Goal: Task Accomplishment & Management: Complete application form

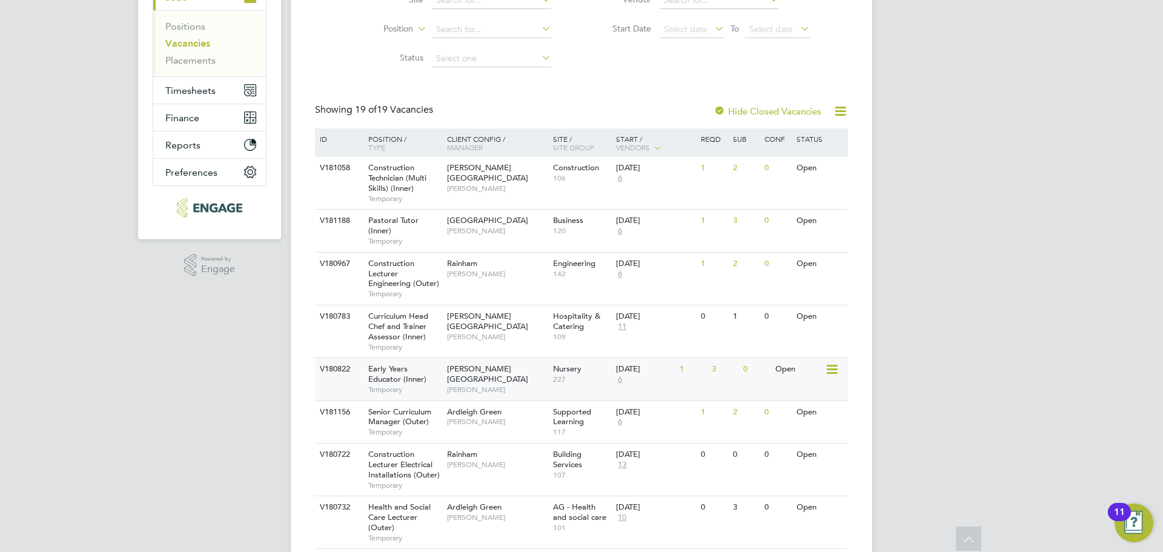
scroll to position [182, 0]
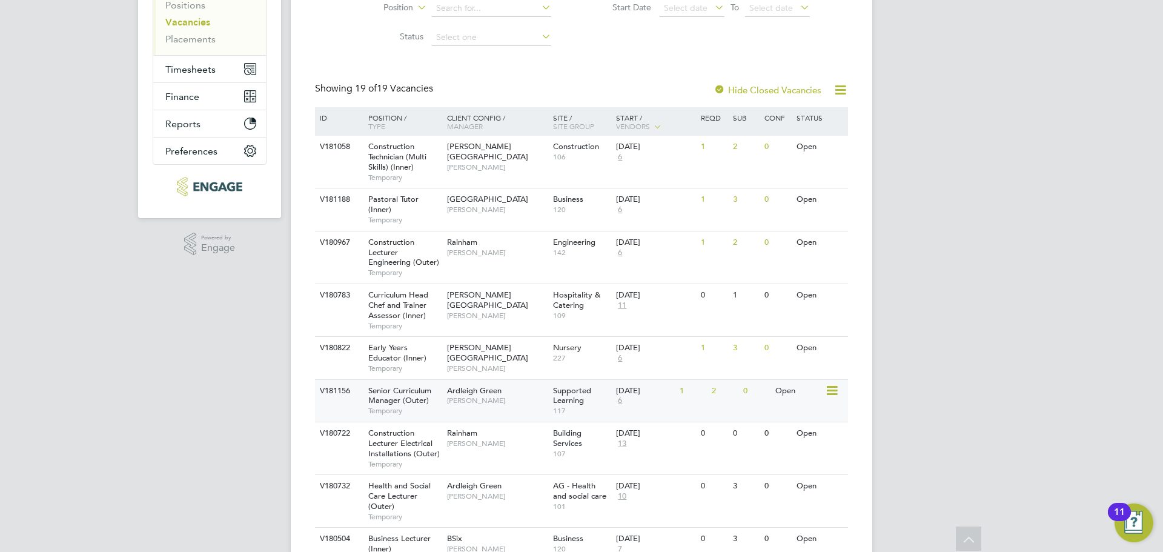
click at [397, 408] on span "Temporary" at bounding box center [404, 411] width 73 height 10
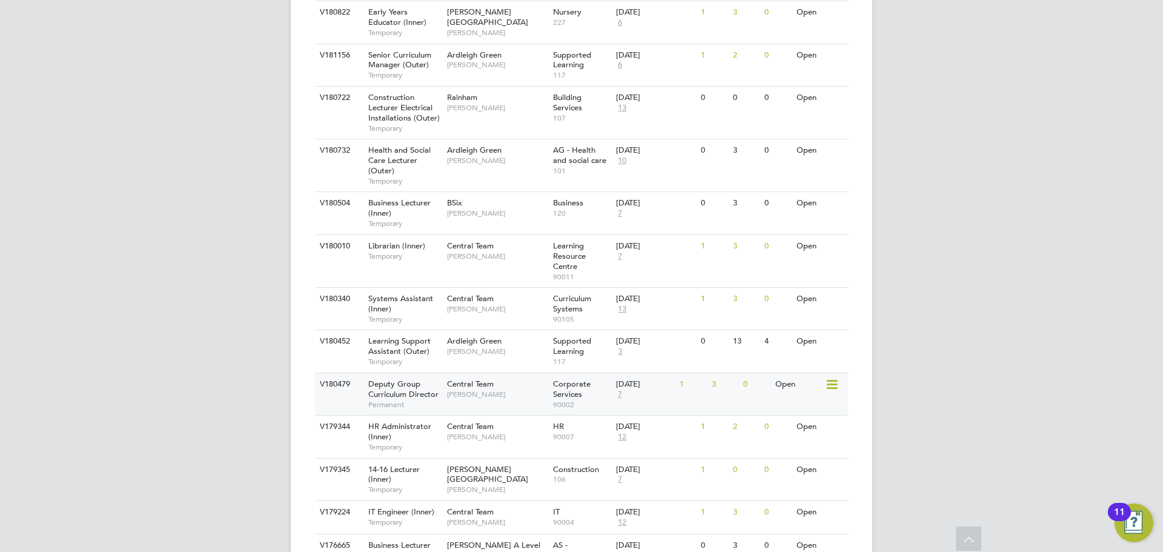
scroll to position [545, 0]
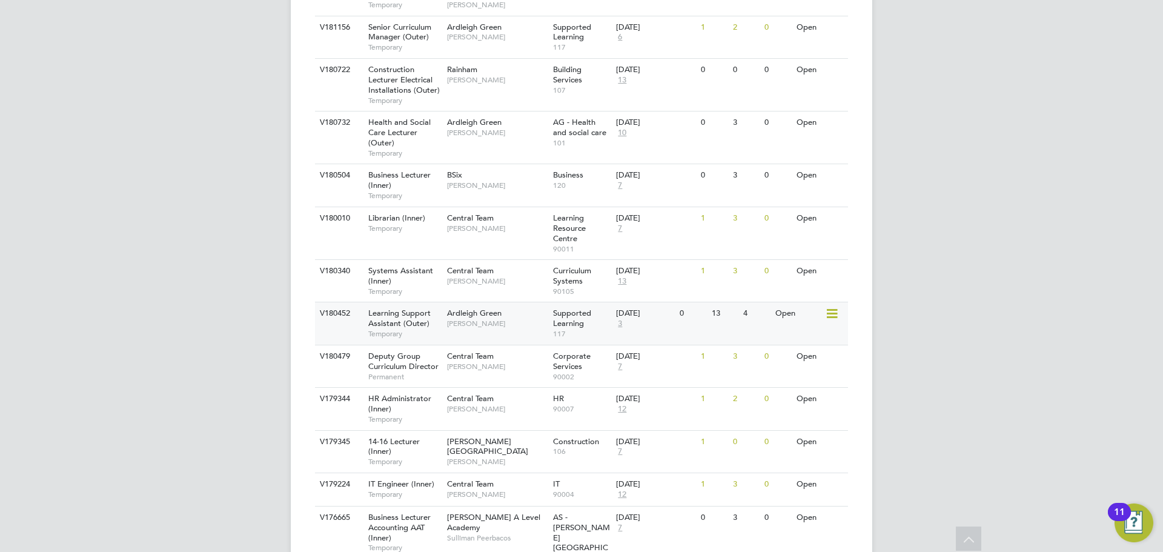
click at [503, 330] on div "Ardleigh Green Karen Marcelline" at bounding box center [497, 317] width 106 height 31
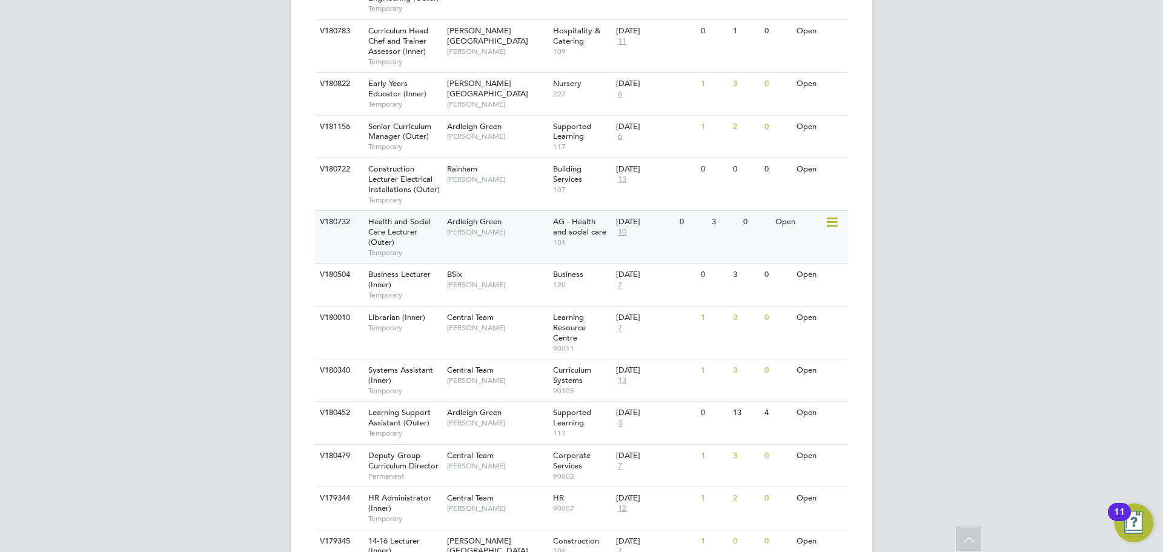
scroll to position [424, 0]
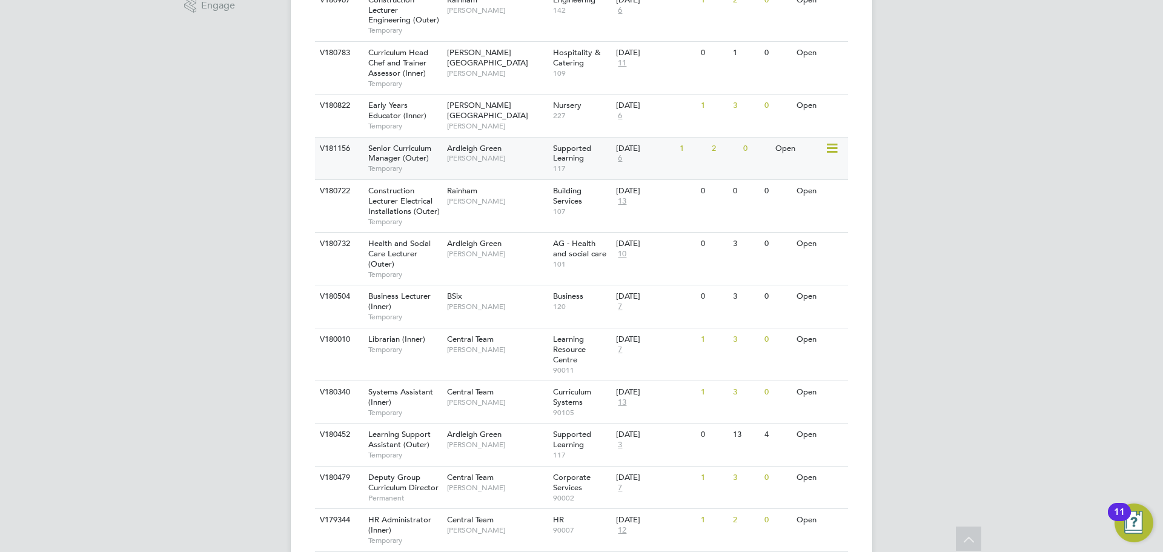
click at [417, 171] on span "Temporary" at bounding box center [404, 169] width 73 height 10
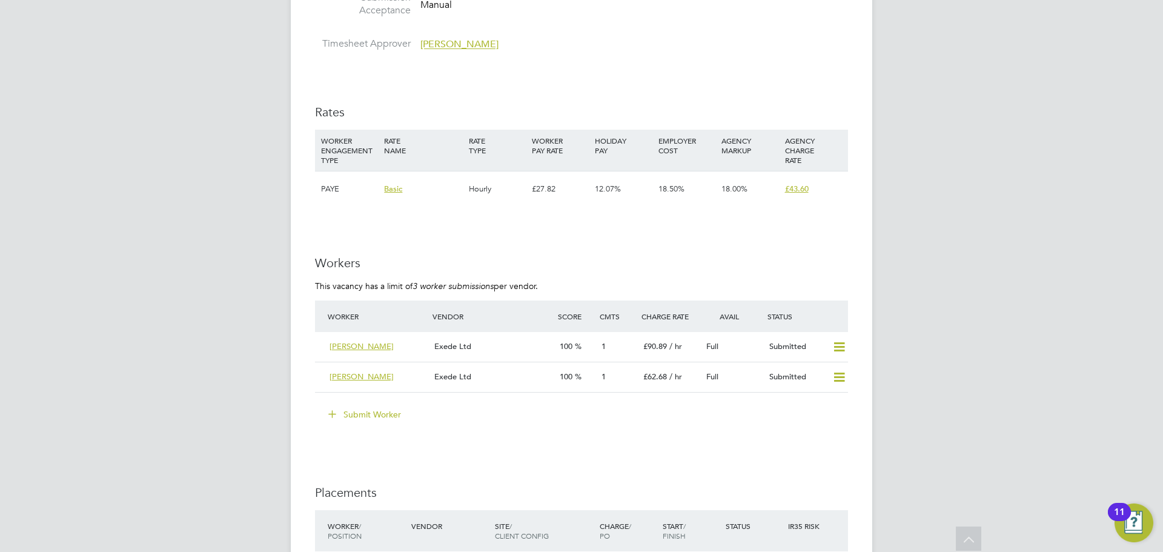
scroll to position [1575, 0]
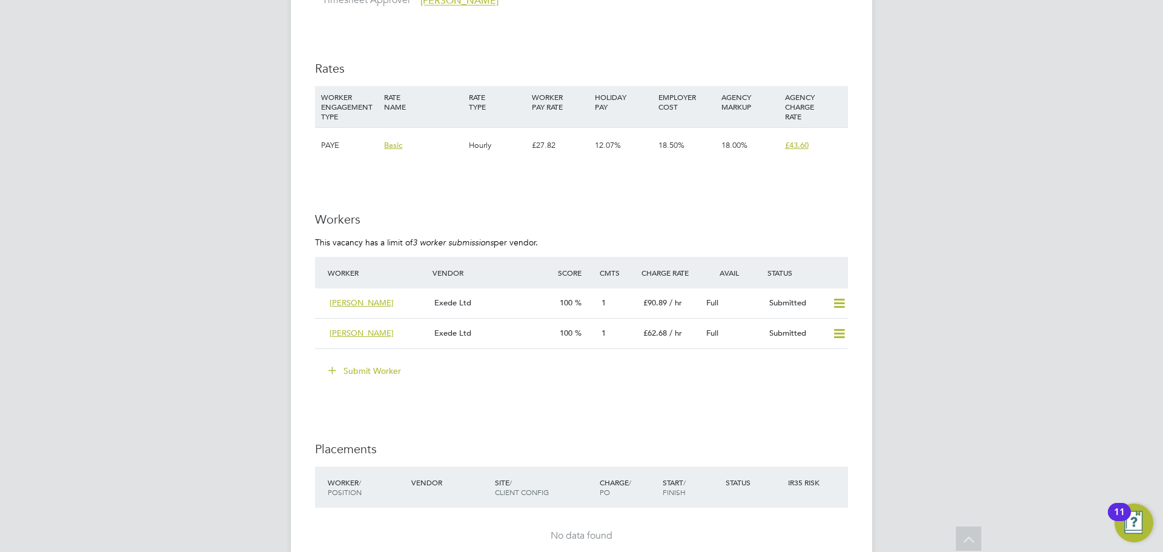
click at [389, 361] on button "Submit Worker" at bounding box center [365, 370] width 91 height 19
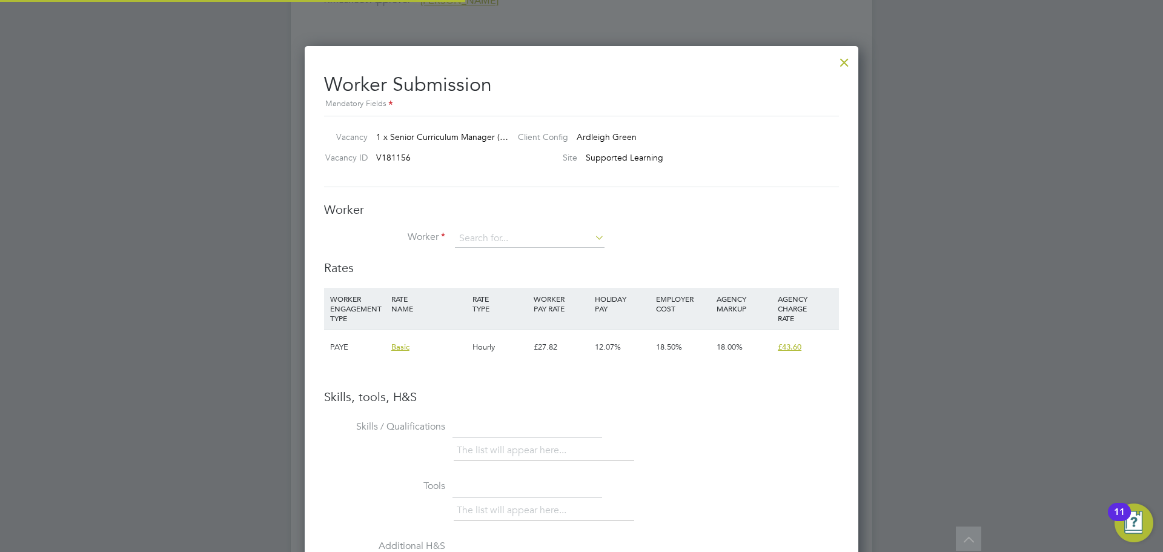
scroll to position [6, 6]
click at [509, 238] on input at bounding box center [530, 239] width 150 height 18
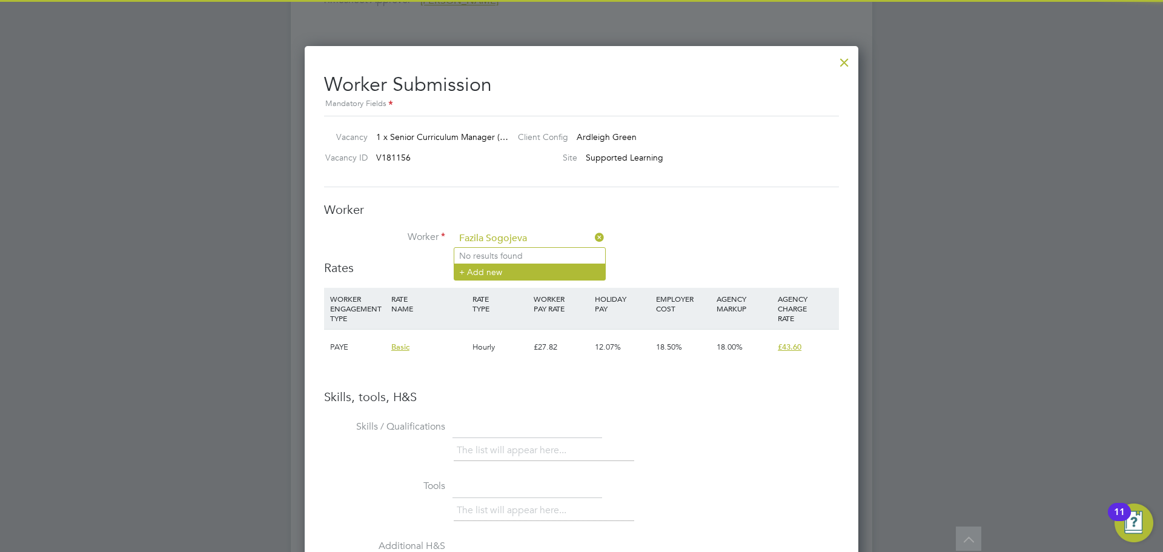
type input "Fazila Sogojeva"
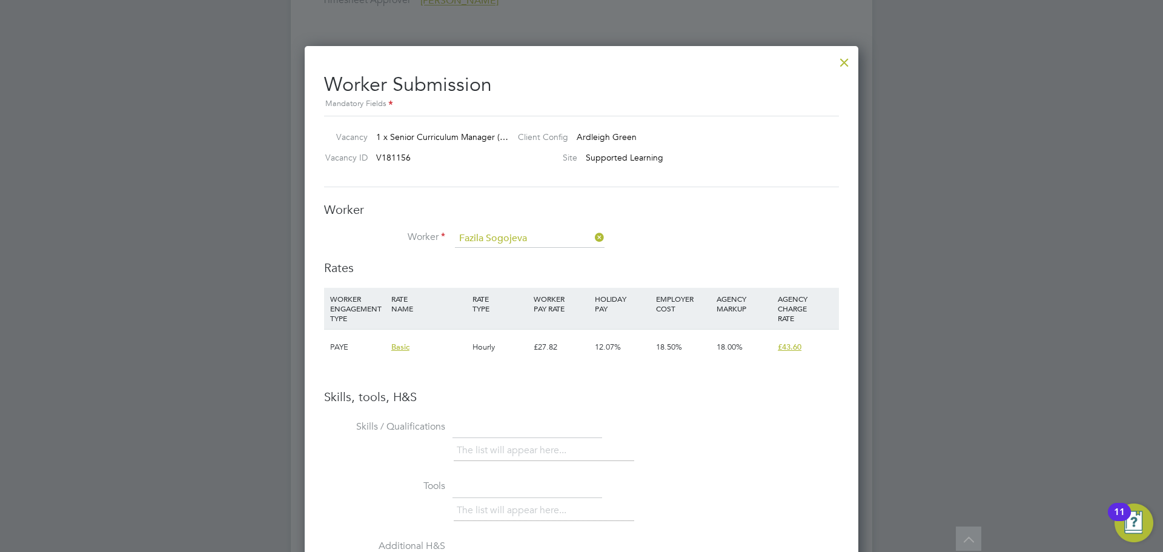
click at [497, 268] on li "+ Add new" at bounding box center [529, 271] width 151 height 16
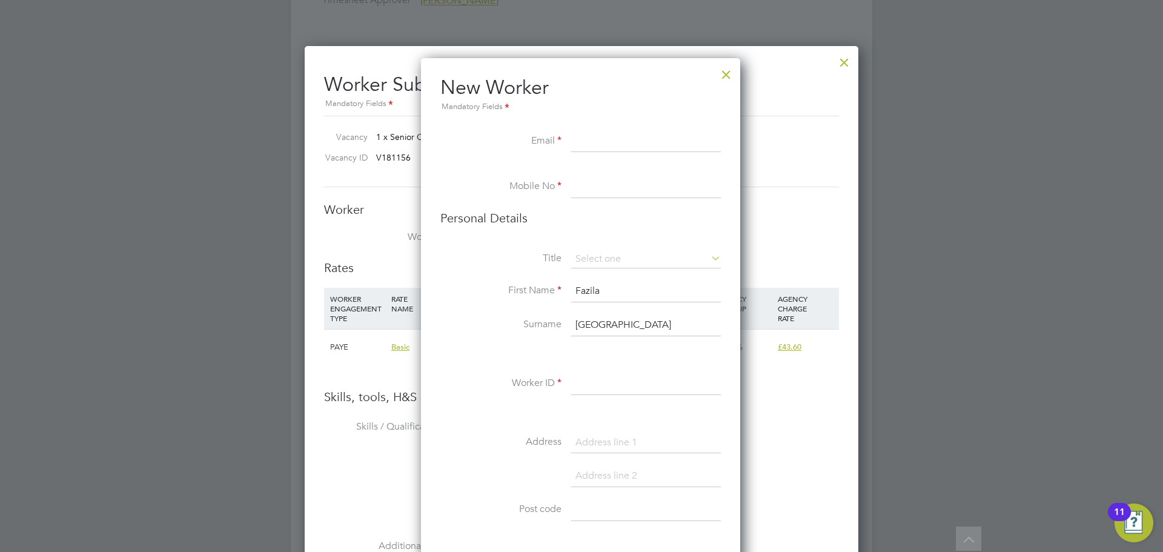
click at [589, 148] on input at bounding box center [646, 142] width 150 height 22
paste input "fsogojeva67@gmail.com"
type input "fsogojeva67@gmail.com"
click at [621, 188] on input at bounding box center [646, 187] width 150 height 22
click at [599, 183] on input at bounding box center [646, 187] width 150 height 22
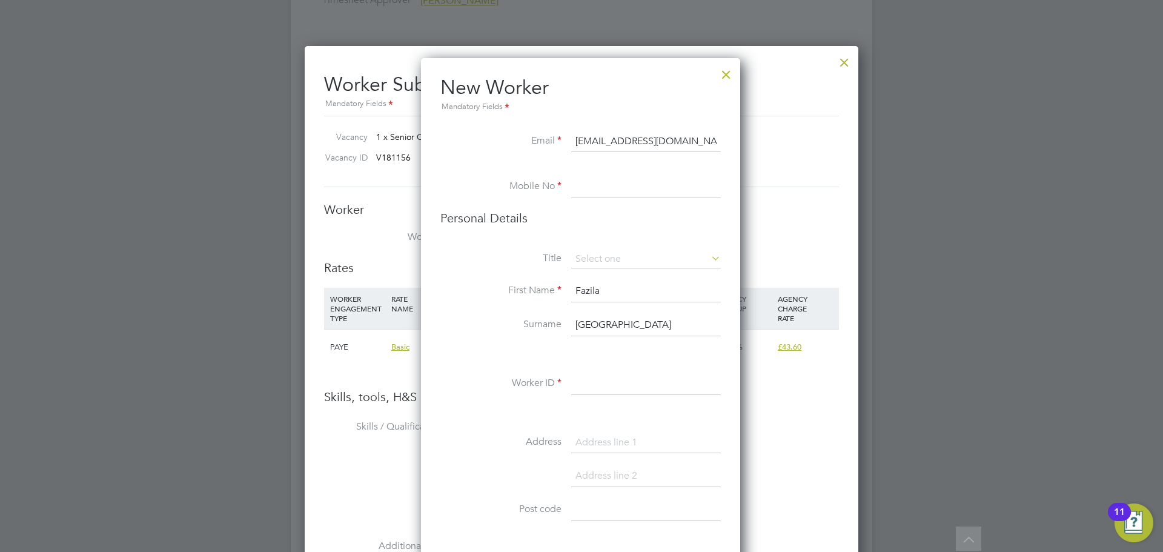
paste input "[PHONE_NUMBER]"
type input "[PHONE_NUMBER]"
click at [605, 253] on input at bounding box center [646, 259] width 150 height 18
click at [608, 290] on li "Mrs" at bounding box center [646, 292] width 151 height 16
type input "Mrs"
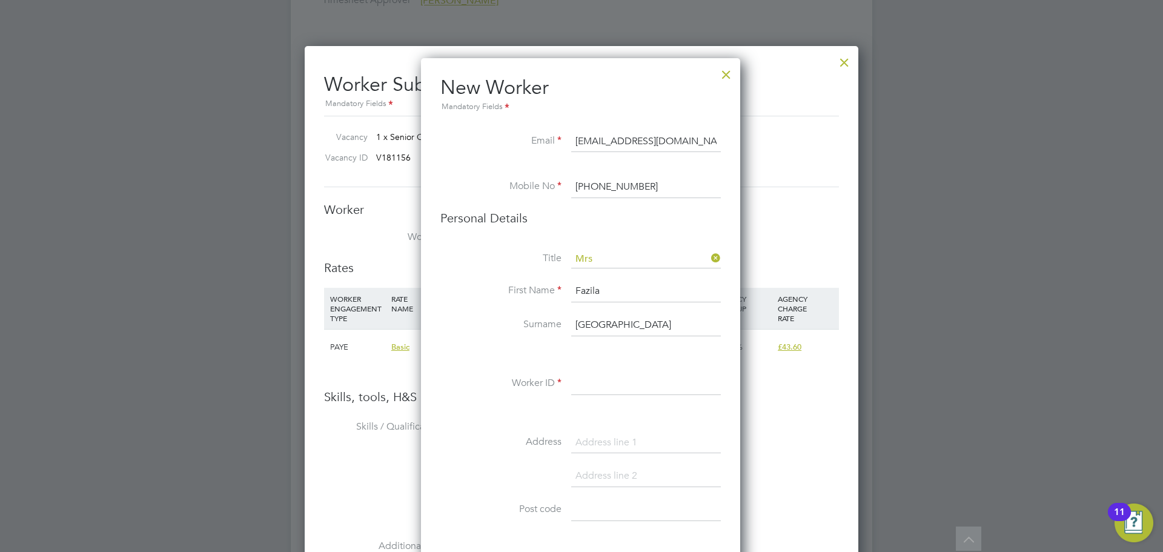
click at [609, 377] on input at bounding box center [646, 384] width 150 height 22
click at [591, 382] on input at bounding box center [646, 384] width 150 height 22
paste input "83765"
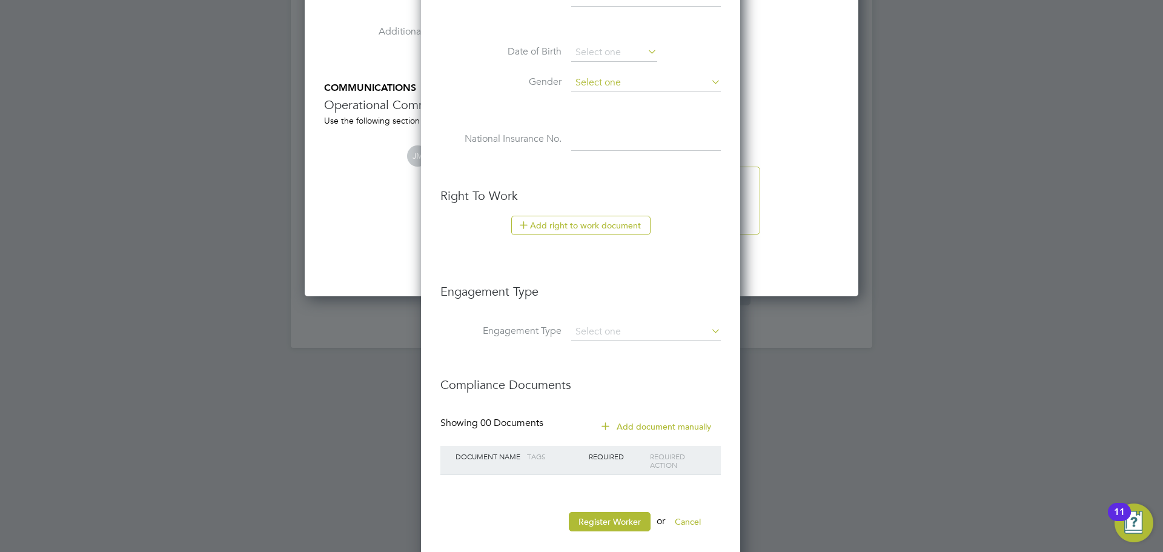
scroll to position [2105, 0]
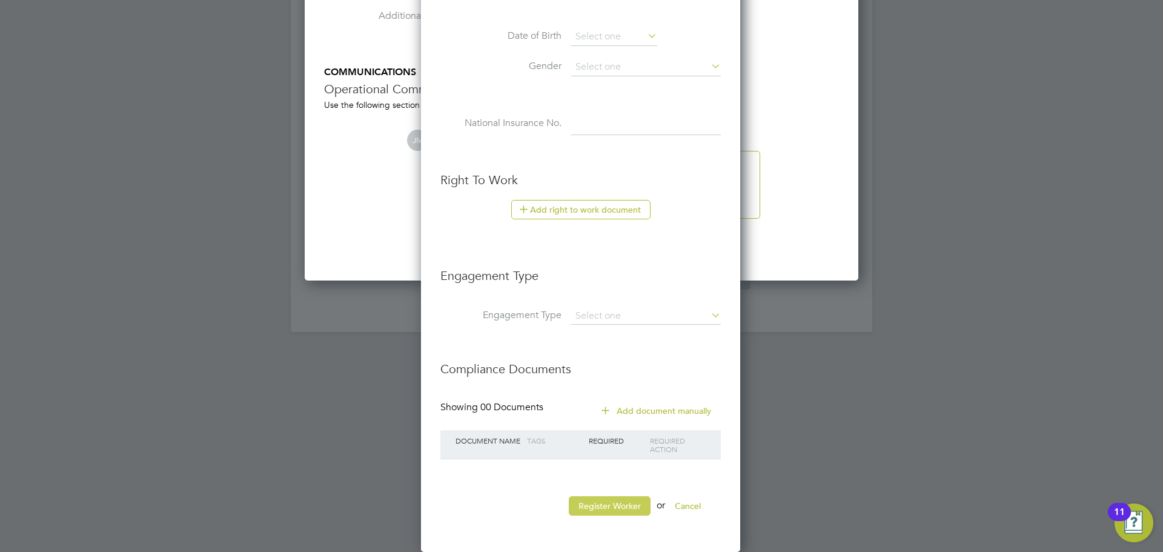
type input "83765"
click at [634, 501] on button "Register Worker" at bounding box center [610, 505] width 82 height 19
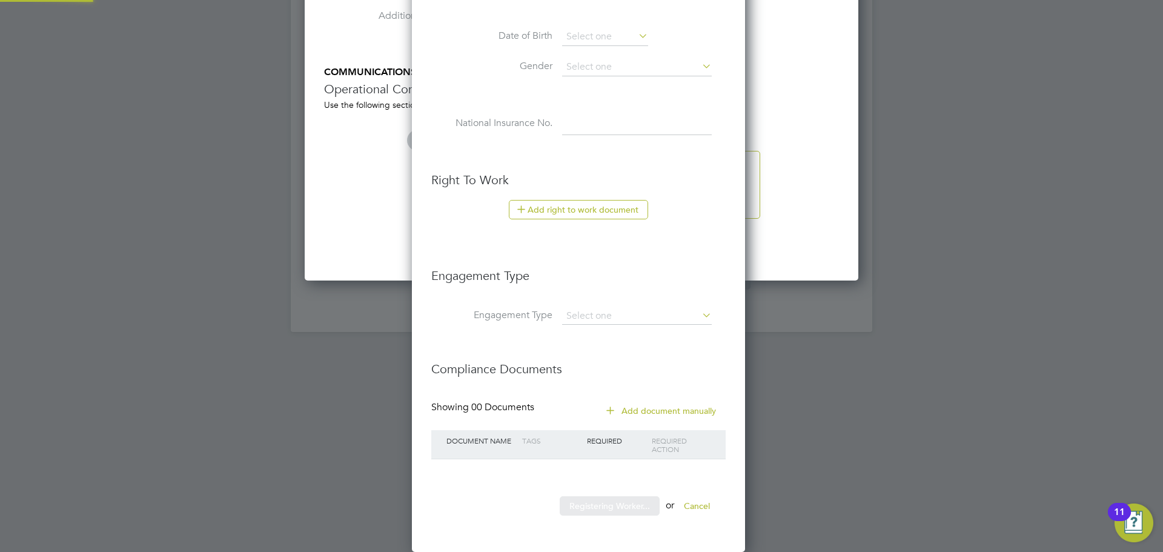
scroll to position [1025, 339]
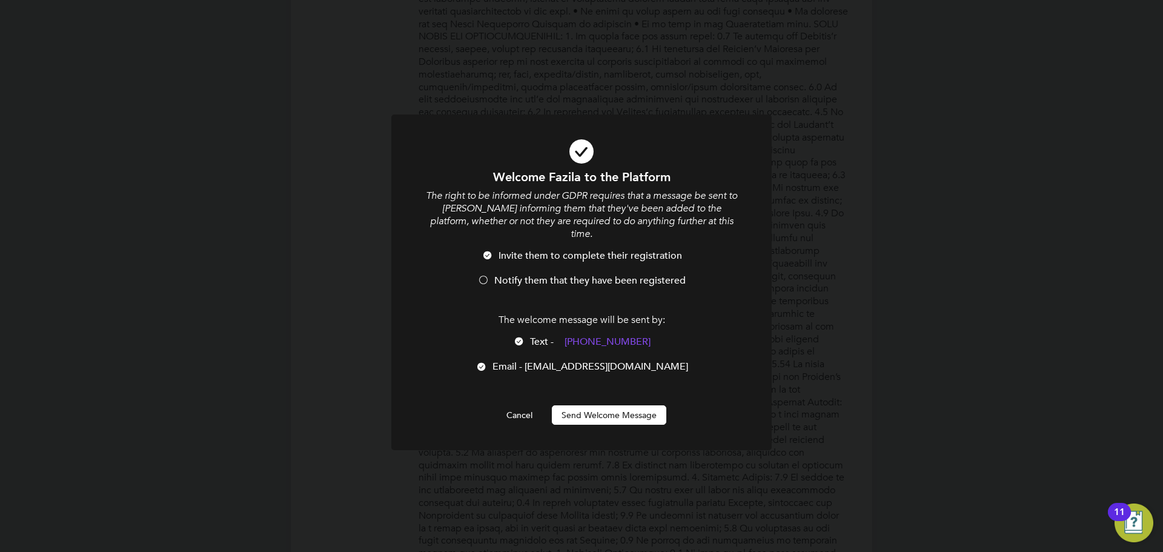
click at [508, 274] on span "Notify them that they have been registered" at bounding box center [589, 280] width 191 height 12
click at [595, 405] on button "Send Welcome Message" at bounding box center [609, 414] width 114 height 19
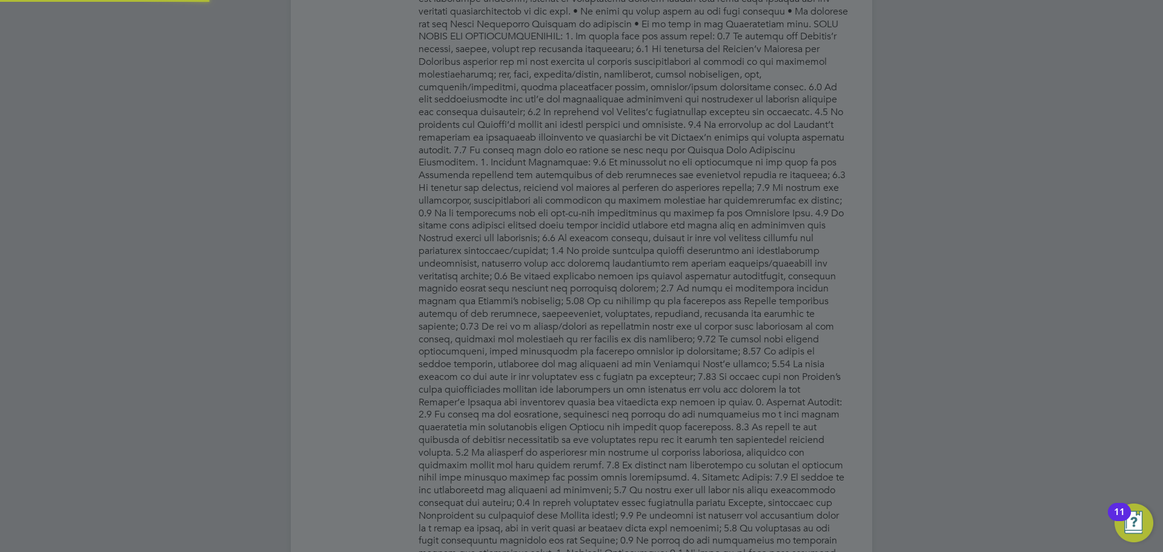
type input "Fazila Sogojeva (83765)"
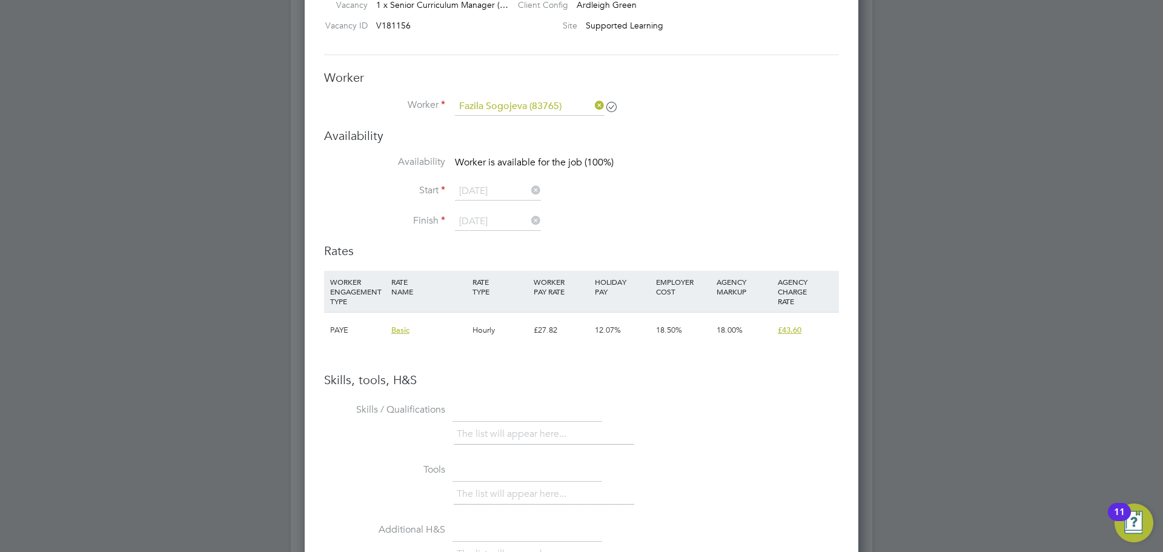
scroll to position [1404, 0]
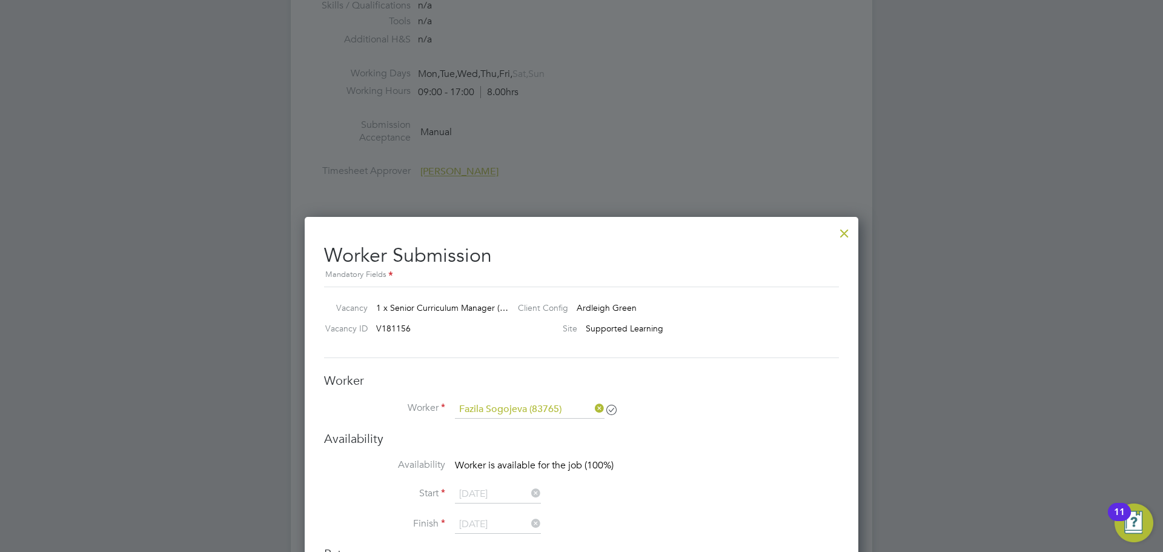
click at [841, 234] on div at bounding box center [844, 230] width 22 height 22
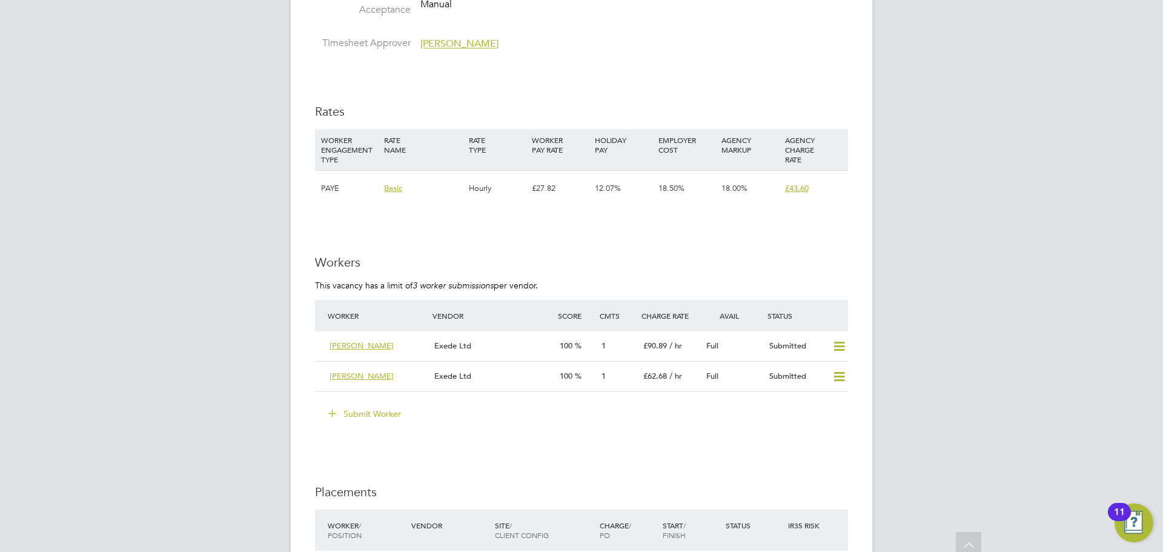
scroll to position [1575, 0]
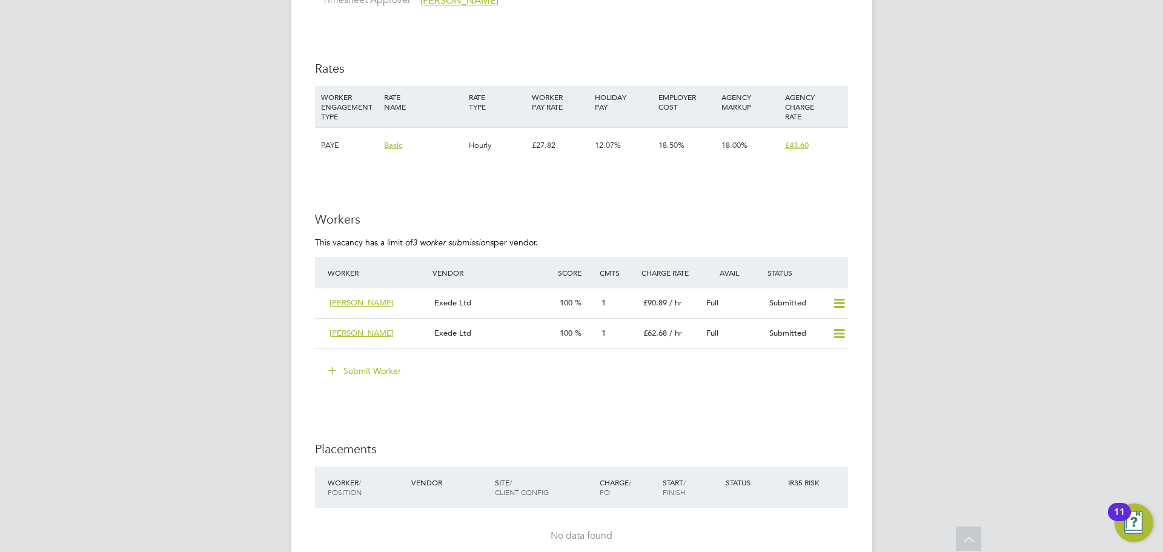
click at [394, 361] on button "Submit Worker" at bounding box center [365, 370] width 91 height 19
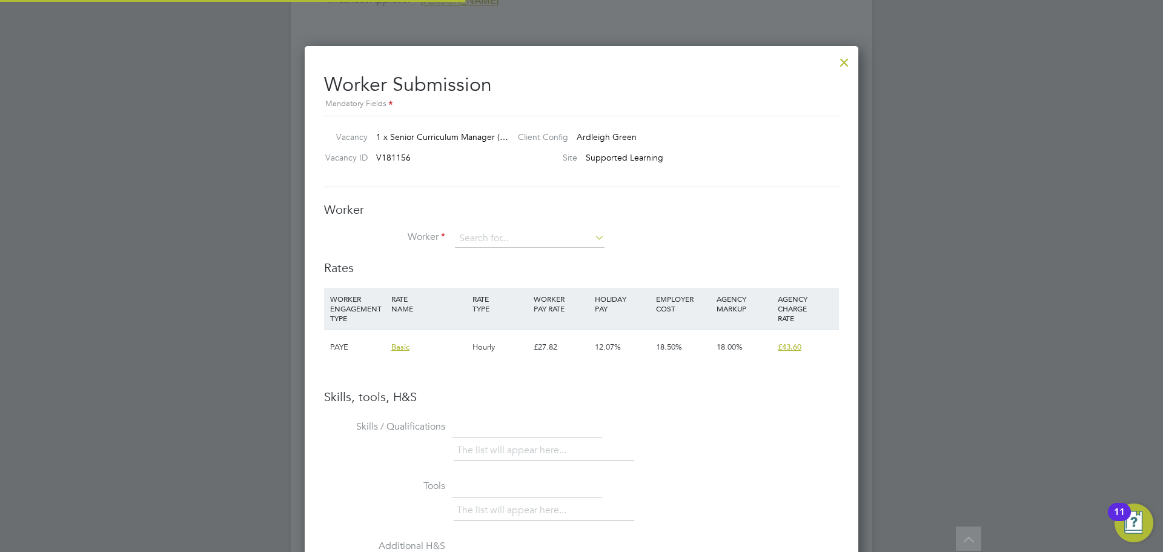
scroll to position [766, 554]
click at [503, 237] on input at bounding box center [530, 239] width 150 height 18
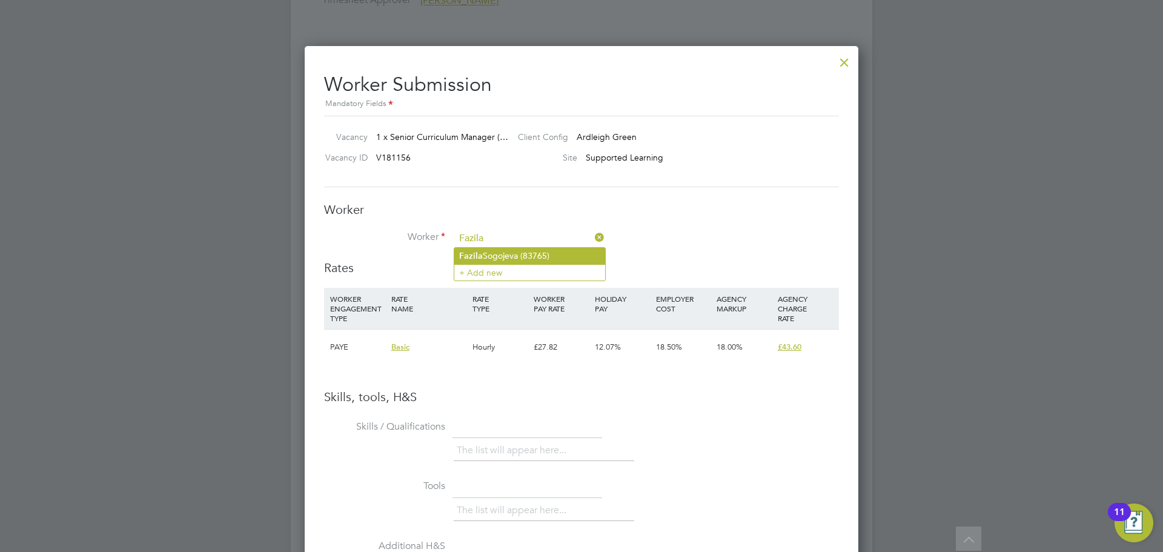
click at [518, 260] on li "Fazila Sogojeva (83765)" at bounding box center [529, 256] width 151 height 16
type input "Fazila Sogojeva (83765)"
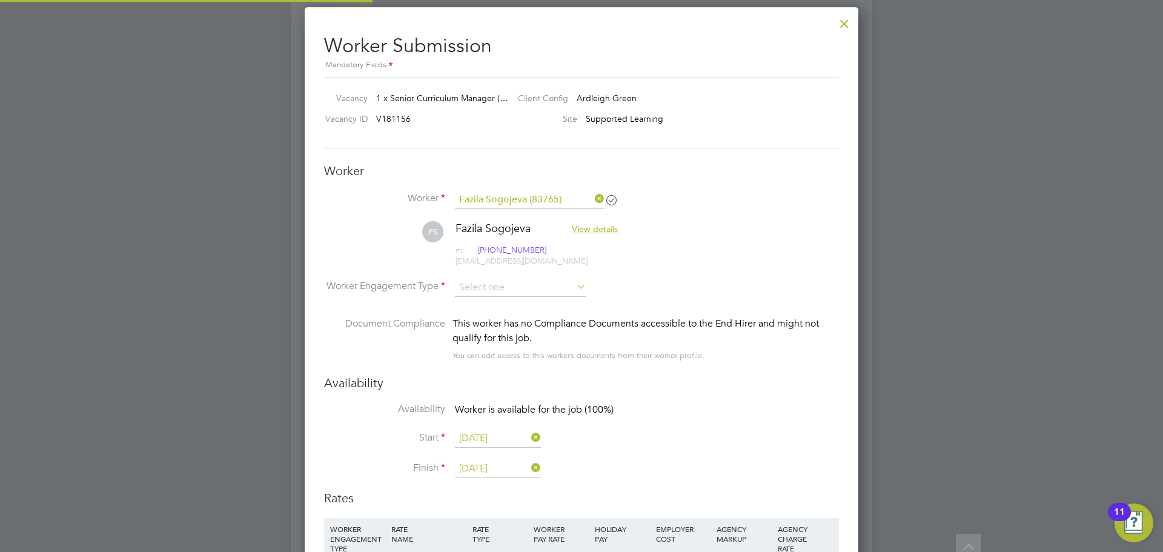
scroll to position [6, 6]
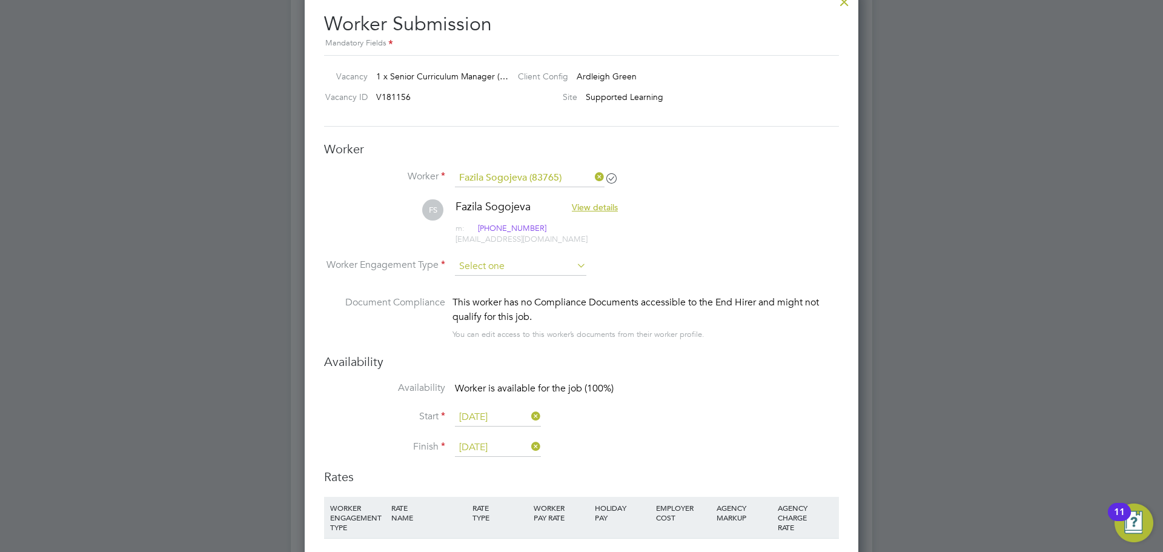
click at [539, 268] on input at bounding box center [520, 266] width 131 height 18
click at [507, 296] on li "PAYE" at bounding box center [520, 299] width 133 height 16
type input "PAYE"
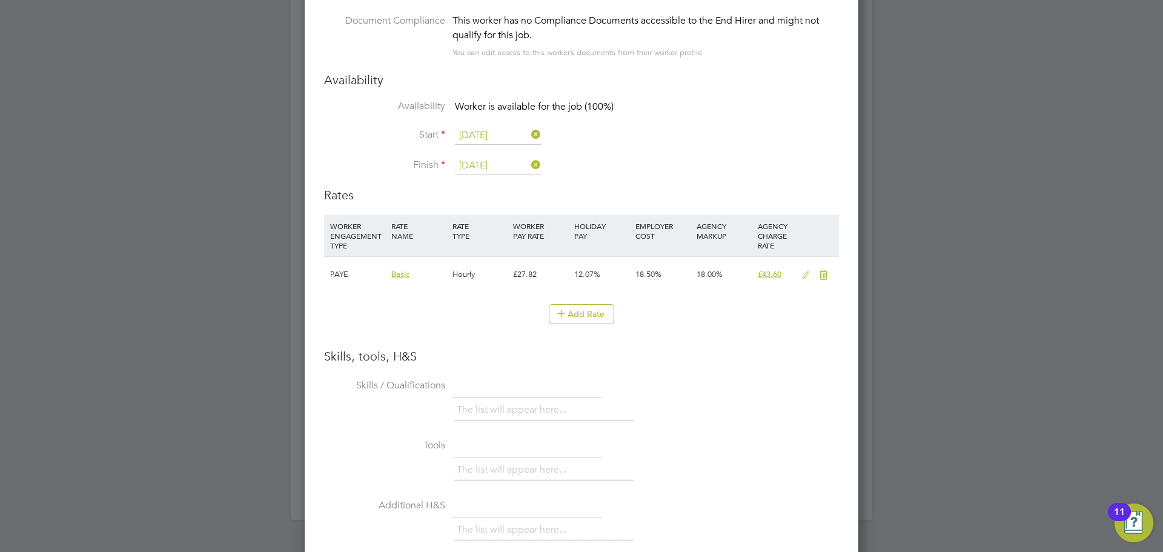
scroll to position [1938, 0]
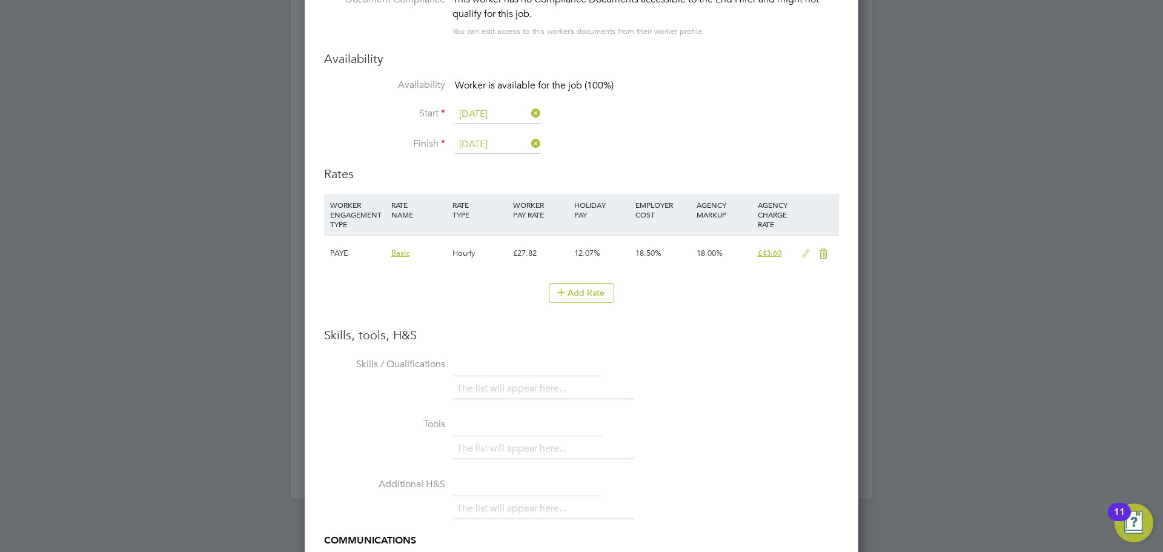
click at [805, 250] on icon at bounding box center [805, 254] width 15 height 10
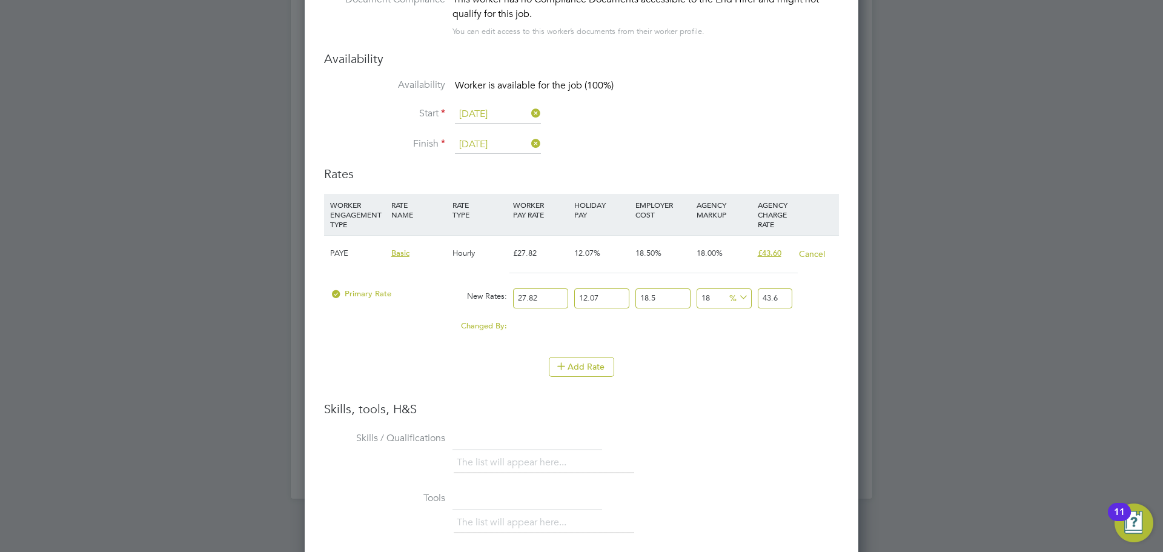
scroll to position [6, 6]
drag, startPoint x: 535, startPoint y: 300, endPoint x: 516, endPoint y: 302, distance: 19.5
click at [516, 302] on input "27.82" at bounding box center [540, 298] width 55 height 20
type input "6"
type input "9.40244886"
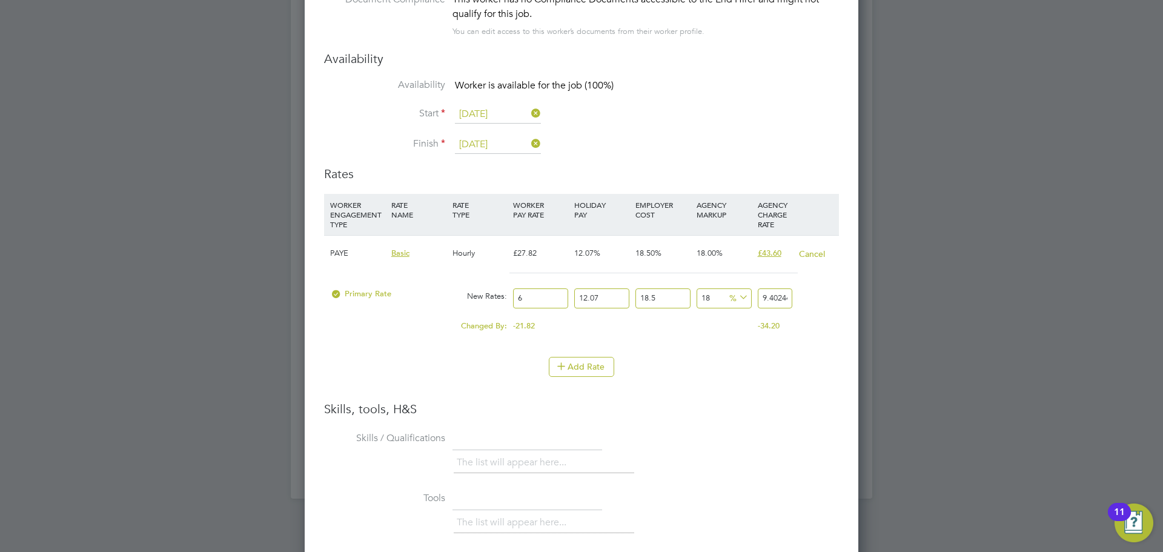
type input "62"
type input "97.15863822"
type input "62.5"
type input "97.942175625"
type input "62.50"
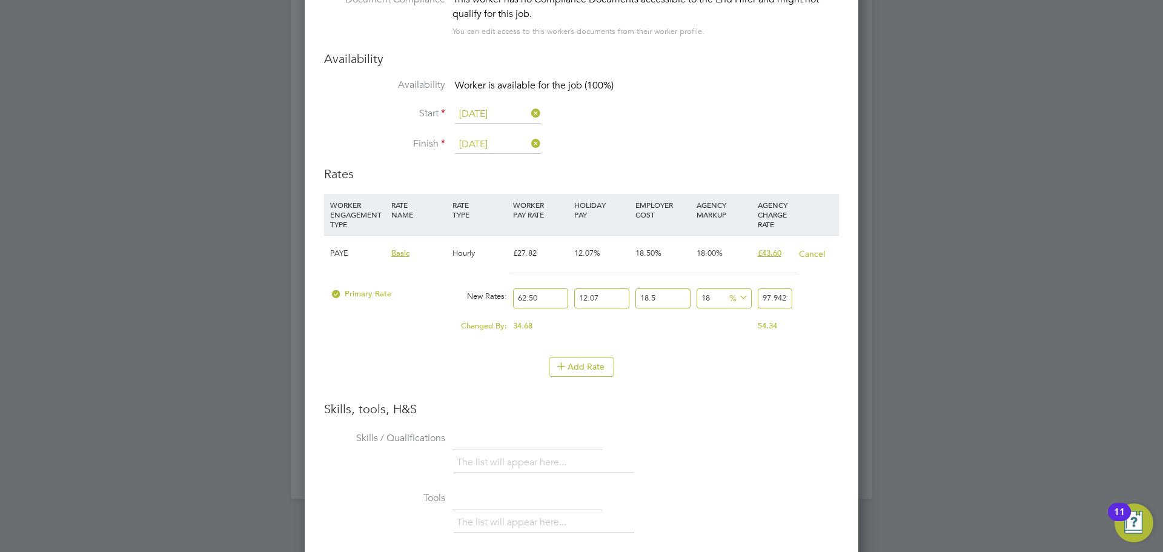
click at [737, 395] on li "WORKER ENGAGEMENT TYPE RATE NAME RATE TYPE WORKER PAY RATE HOLIDAY PAY EMPLOYER…" at bounding box center [581, 297] width 515 height 207
click at [832, 300] on div "Primary Rate New Rates: 62.50 12.07 n/a 18.5 n/a 18 14.940331875 % 97.942175625" at bounding box center [581, 298] width 515 height 32
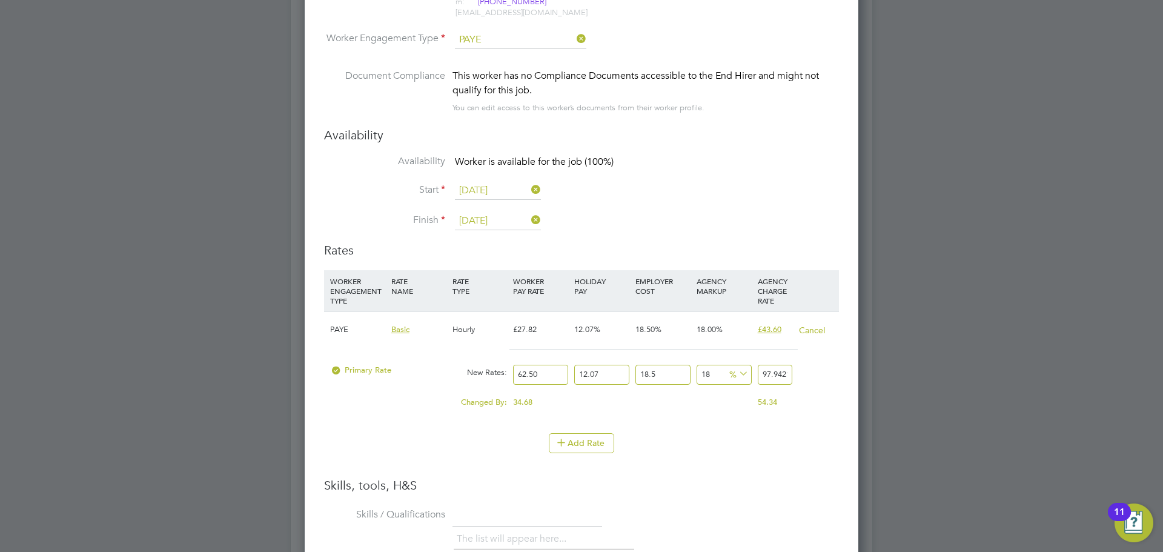
scroll to position [1878, 0]
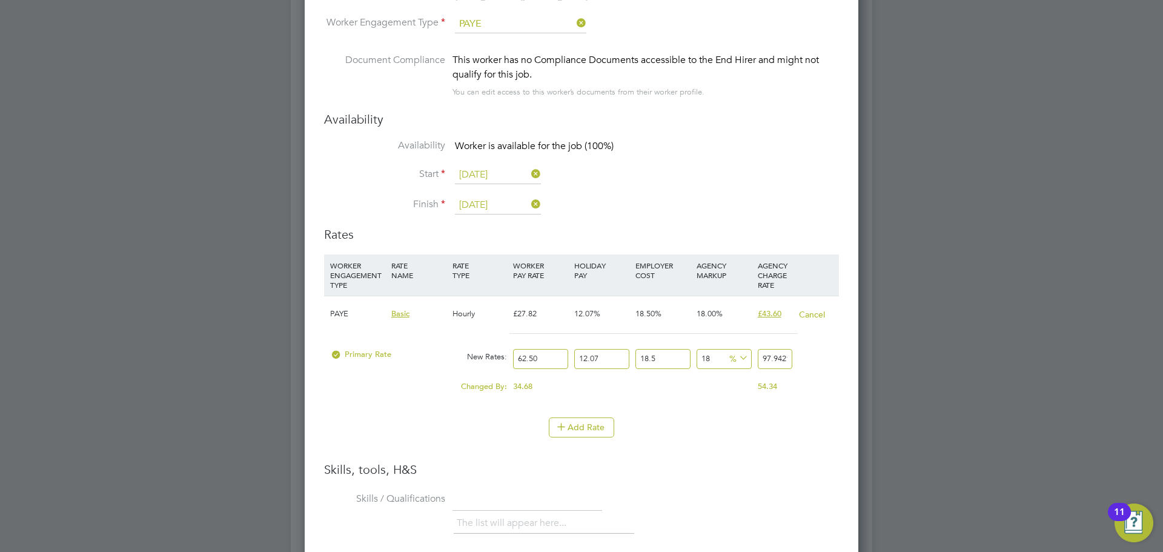
click at [715, 356] on input "18" at bounding box center [724, 359] width 55 height 20
type input "1"
type input "83.8318621875"
type input "2"
type input "84.661880625"
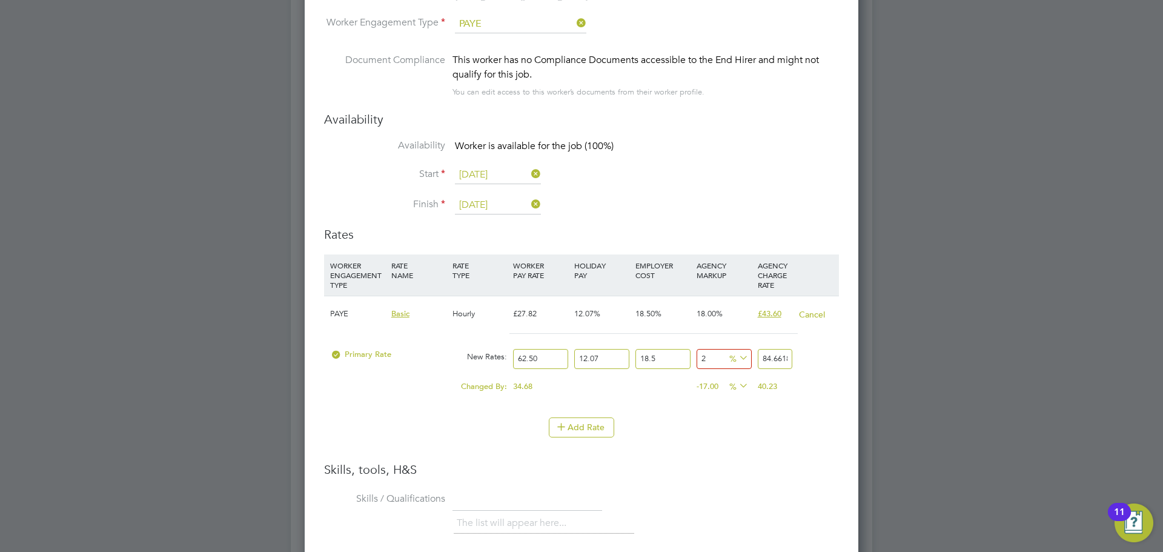
type input "22"
type input "101.262249375"
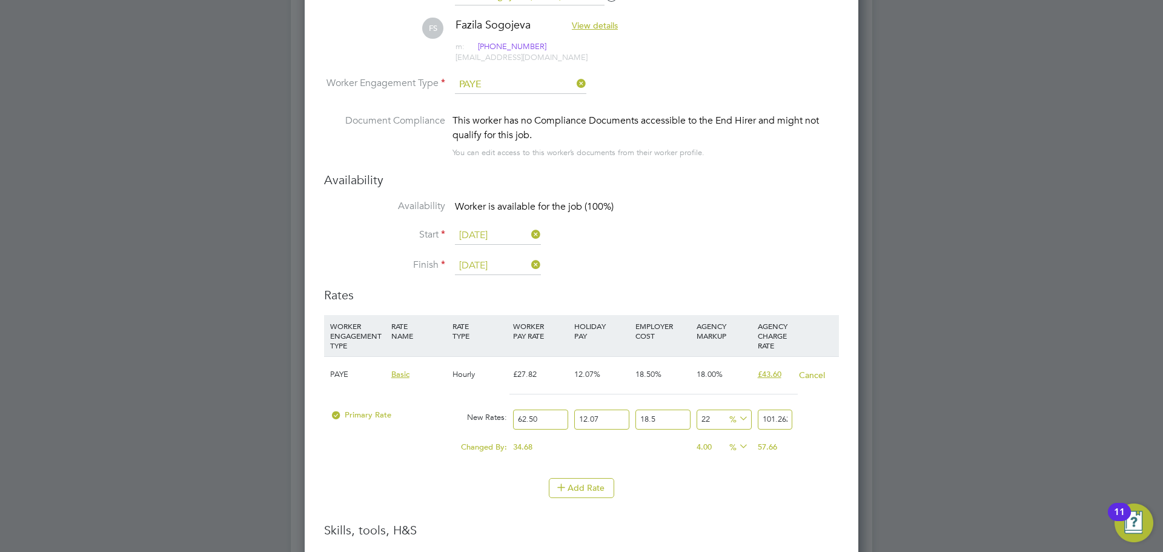
click at [718, 497] on div "Add Rate" at bounding box center [581, 487] width 515 height 19
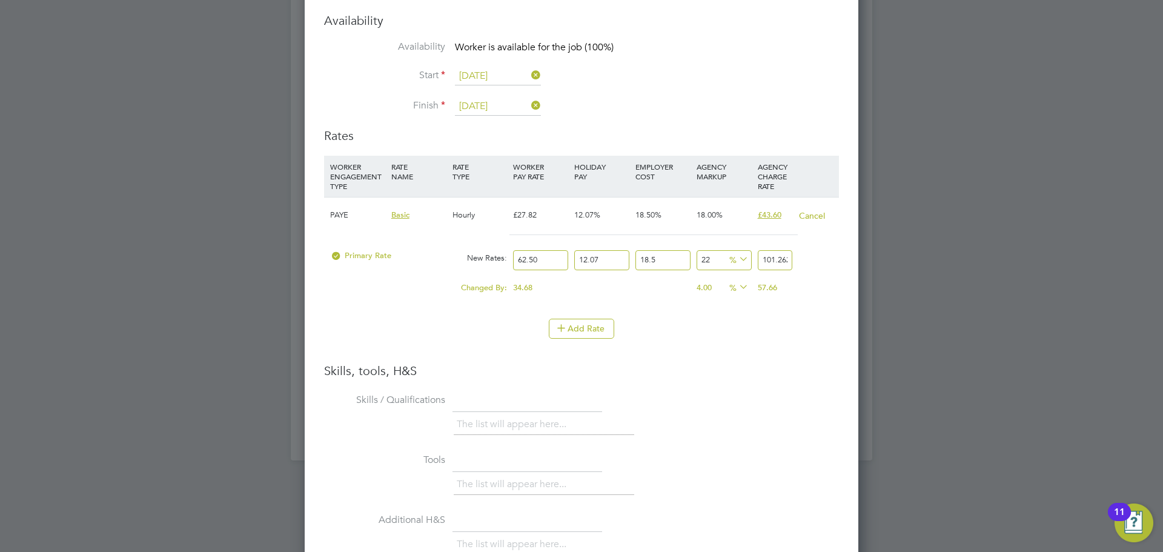
scroll to position [1999, 0]
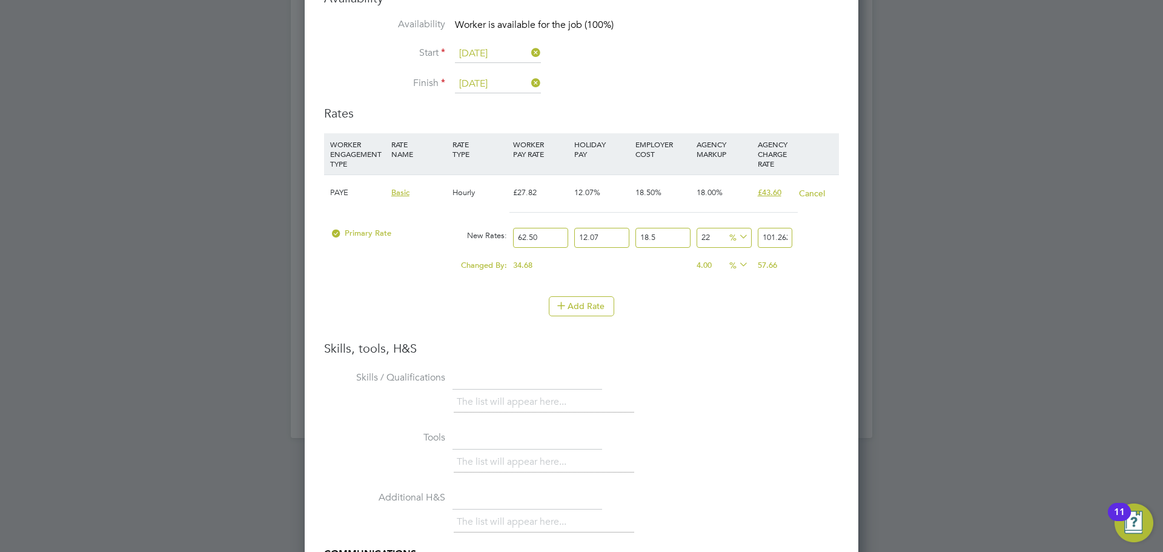
click at [770, 357] on div "Skills, tools, H&S Skills / Qualifications The list will appear here... Tools T…" at bounding box center [581, 520] width 515 height 360
click at [720, 236] on input "22" at bounding box center [724, 238] width 55 height 20
type input "2"
type input "84.661880625"
type input "1"
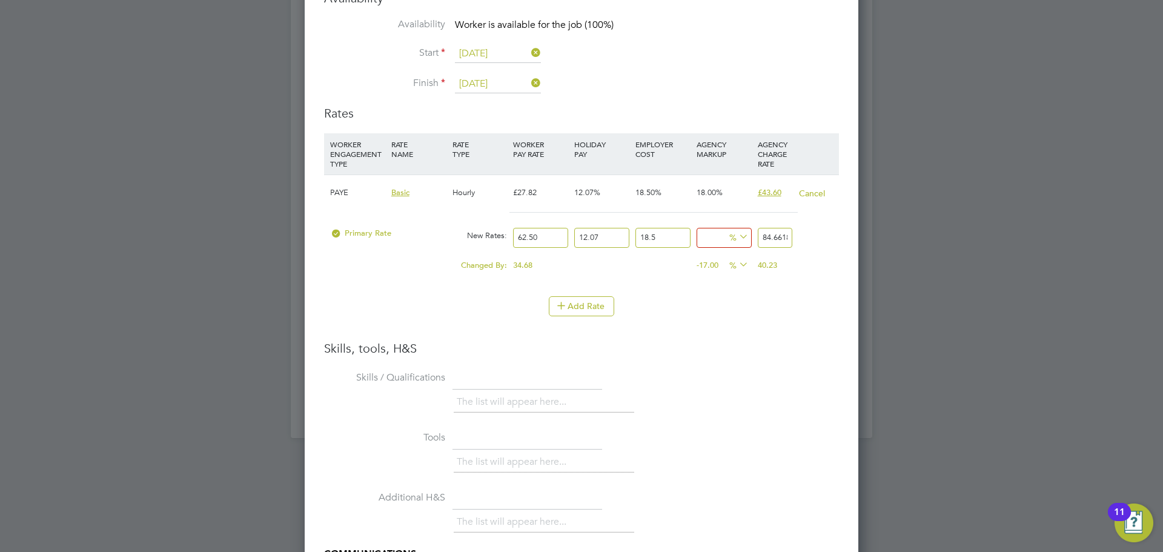
type input "83.8318621875"
type input "18"
type input "97.942175625"
type input "18"
click at [750, 368] on li "Skills / Qualifications The list will appear here..." at bounding box center [581, 398] width 515 height 60
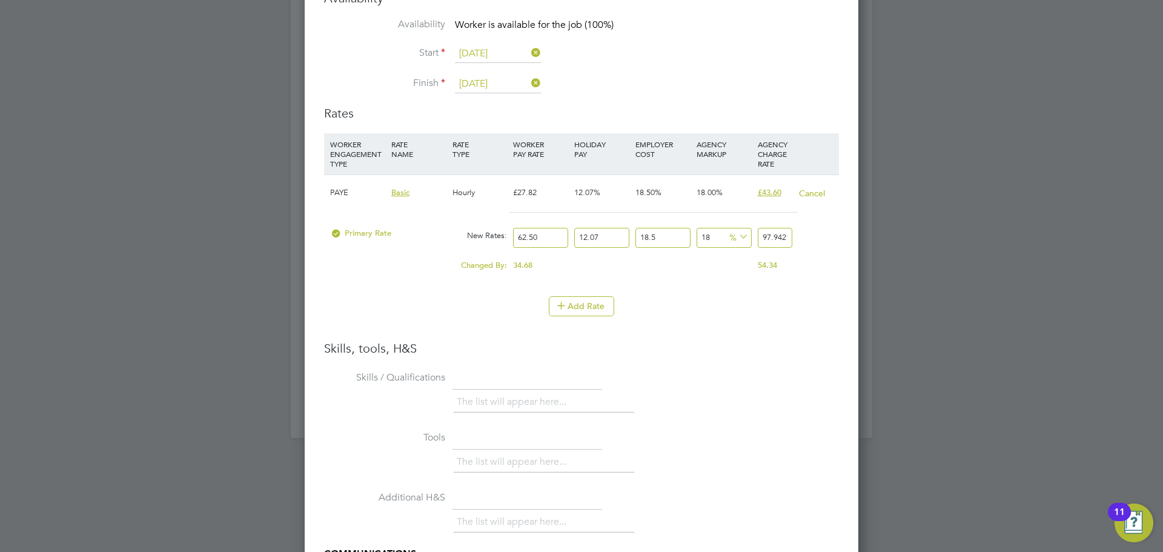
click at [850, 282] on div "Worker Submission Mandatory Fields Vacancy 1 x Senior Curriculum Manager (… Cli…" at bounding box center [582, 192] width 554 height 1140
click at [835, 288] on li "WORKER ENGAGEMENT TYPE RATE NAME RATE TYPE WORKER PAY RATE HOLIDAY PAY EMPLOYER…" at bounding box center [581, 214] width 515 height 163
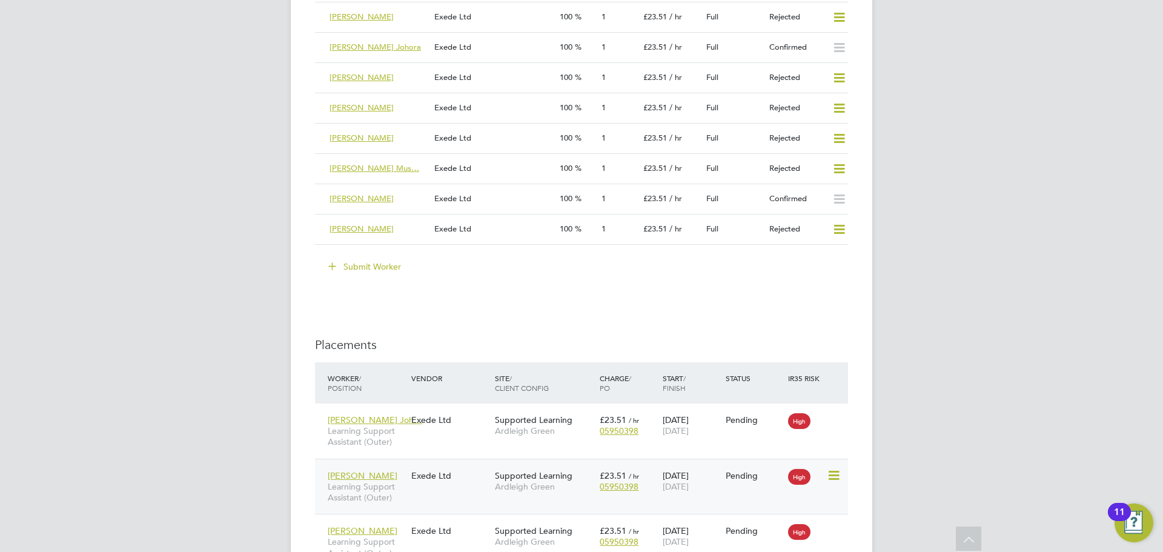
scroll to position [2605, 0]
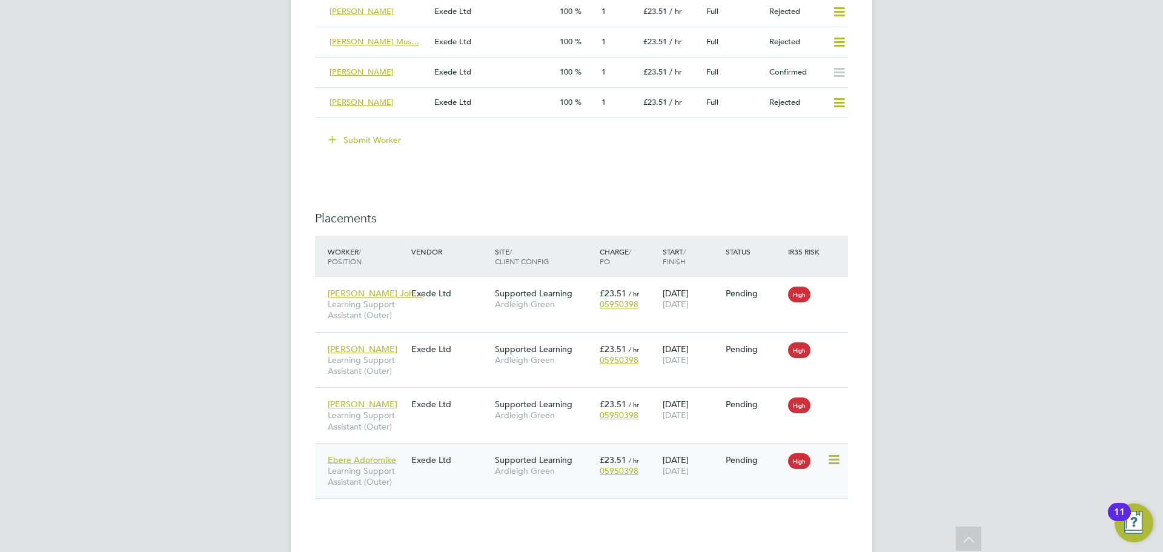
click at [479, 478] on div "Ebere Adoromike Learning Support Assistant (Outer) Exede Ltd Supported Learning…" at bounding box center [581, 471] width 533 height 56
click at [512, 471] on span "Ardleigh Green" at bounding box center [544, 470] width 99 height 11
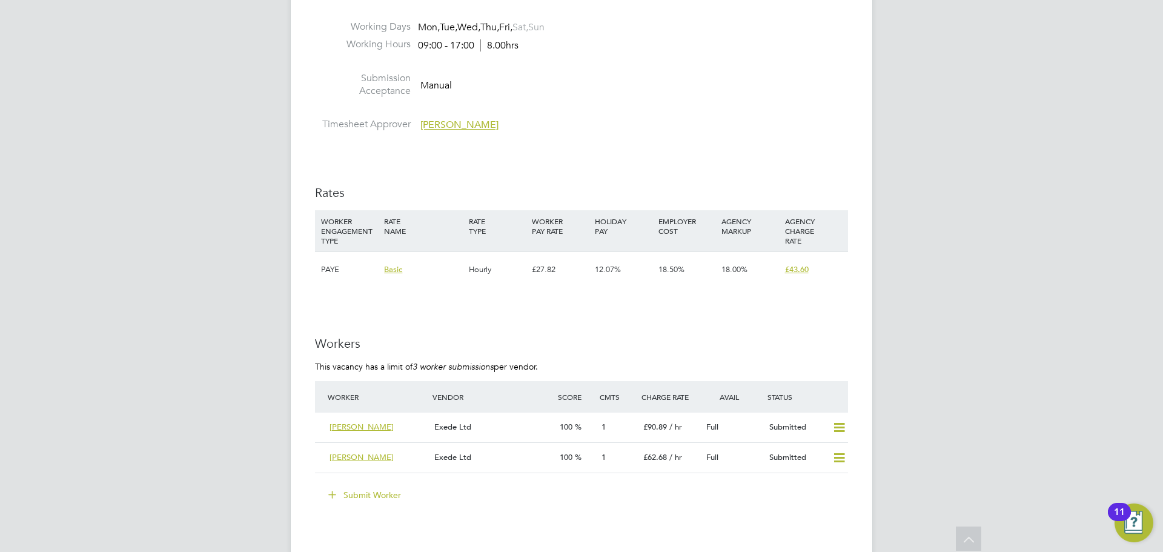
scroll to position [1454, 0]
click at [358, 482] on button "Submit Worker" at bounding box center [365, 491] width 91 height 19
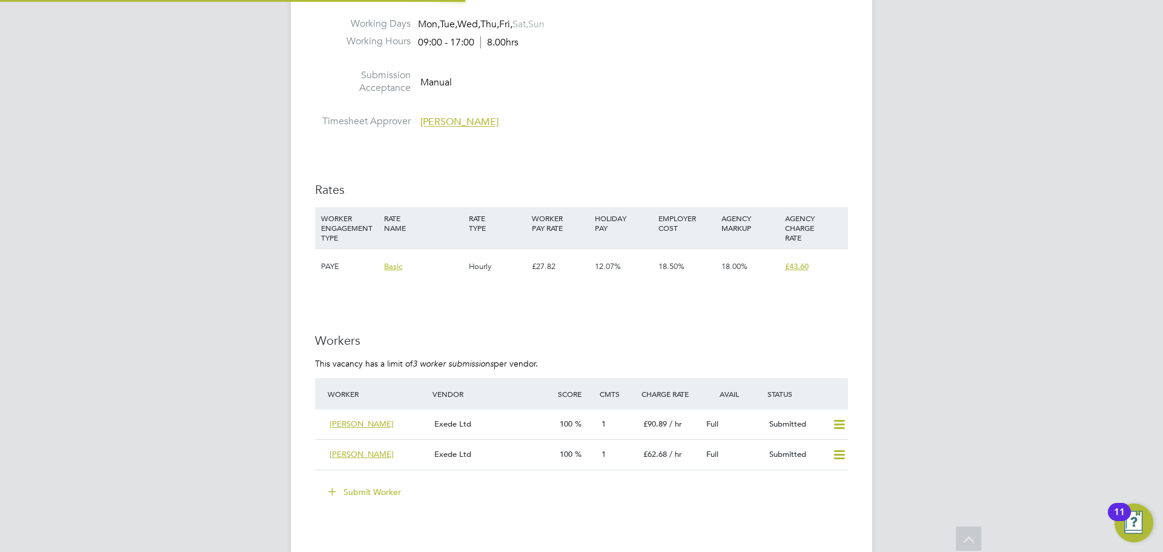
scroll to position [18, 315]
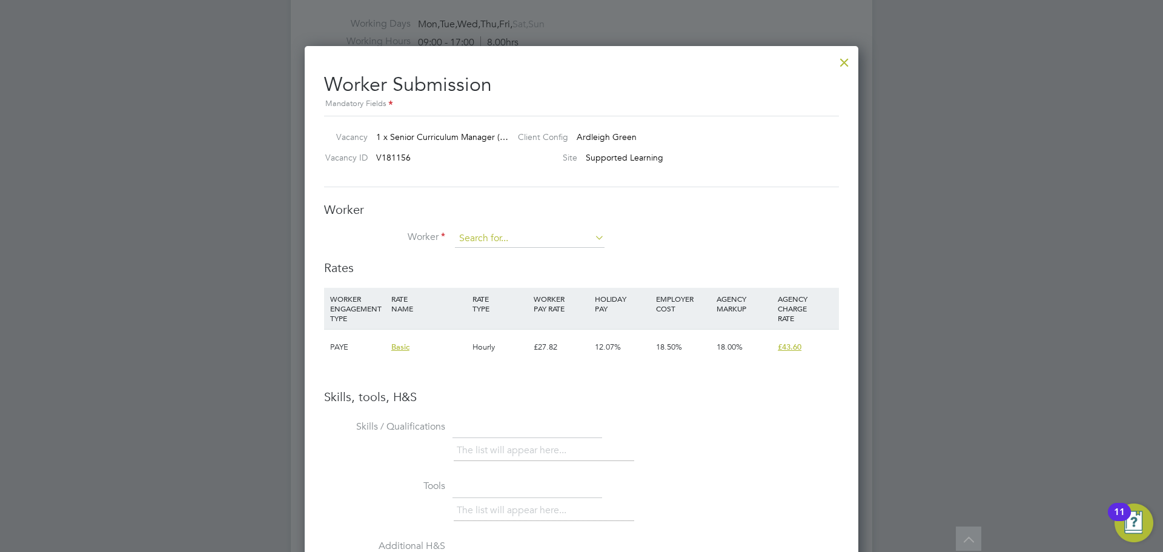
click at [582, 240] on input at bounding box center [530, 239] width 150 height 18
click at [540, 253] on li "Fazila Sogojeva (83765)" at bounding box center [529, 256] width 151 height 16
type input "Fazila Sogojeva (83765)"
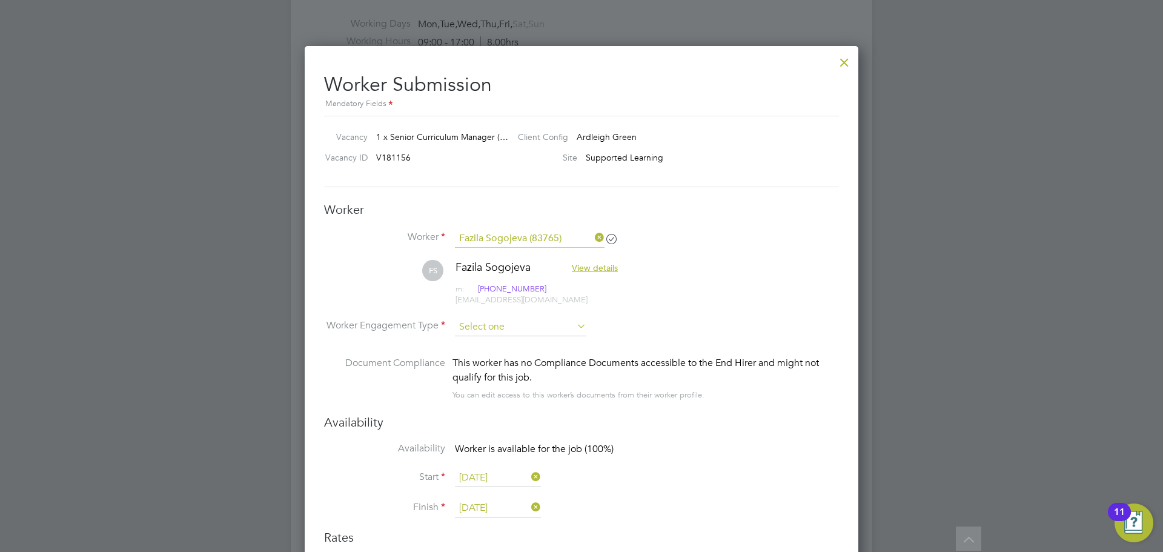
click at [534, 328] on input at bounding box center [520, 327] width 131 height 18
click at [503, 356] on li "PAYE" at bounding box center [520, 359] width 133 height 16
type input "PAYE"
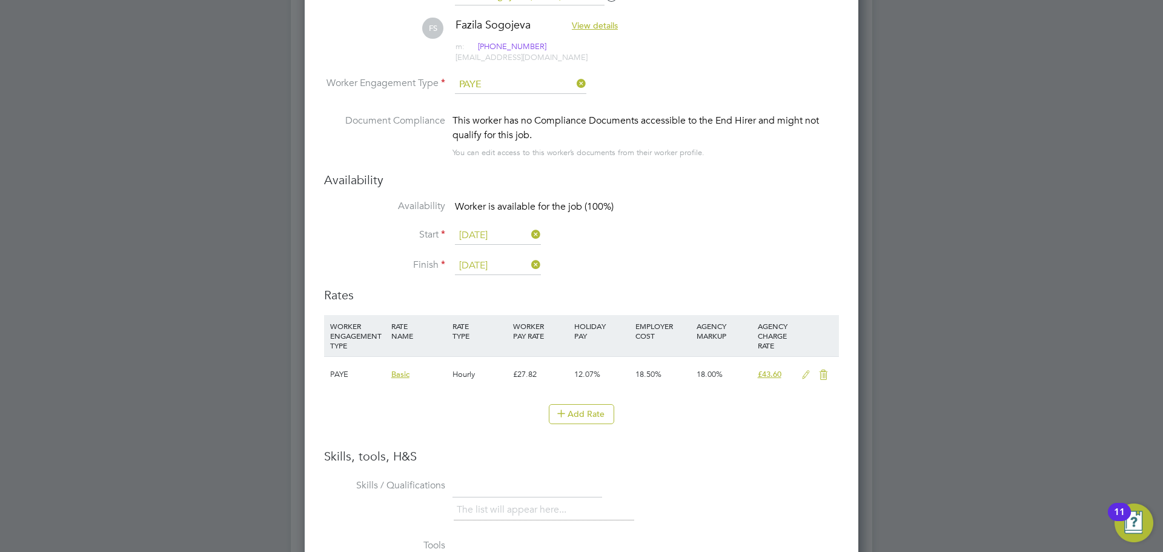
click at [804, 379] on icon at bounding box center [805, 375] width 15 height 10
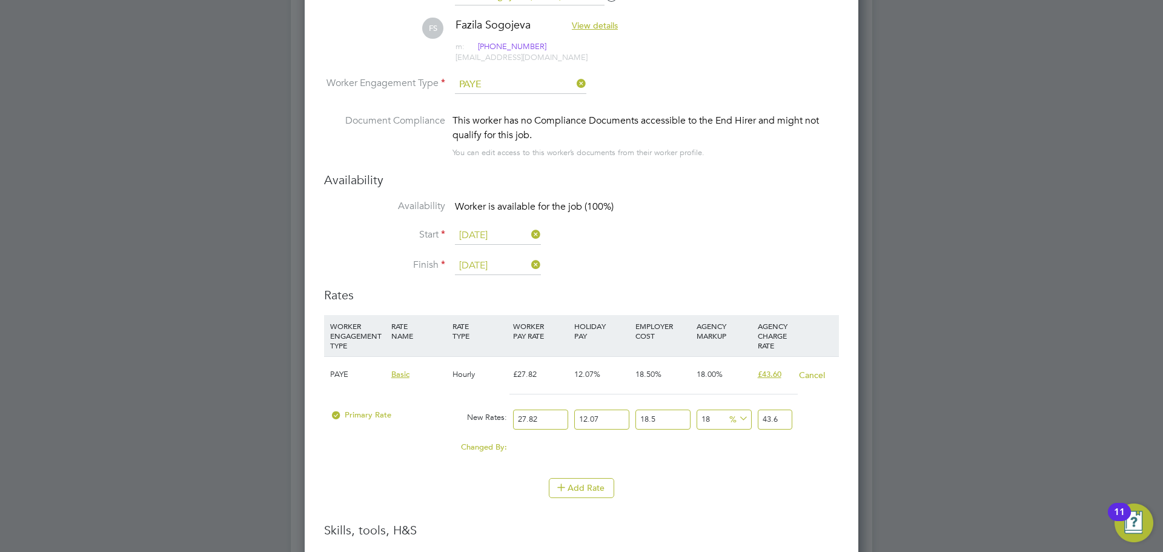
drag, startPoint x: 540, startPoint y: 417, endPoint x: 512, endPoint y: 413, distance: 27.6
click at [512, 413] on div "27.82" at bounding box center [540, 419] width 61 height 32
type input "6"
type input "9.40244886"
type input "62"
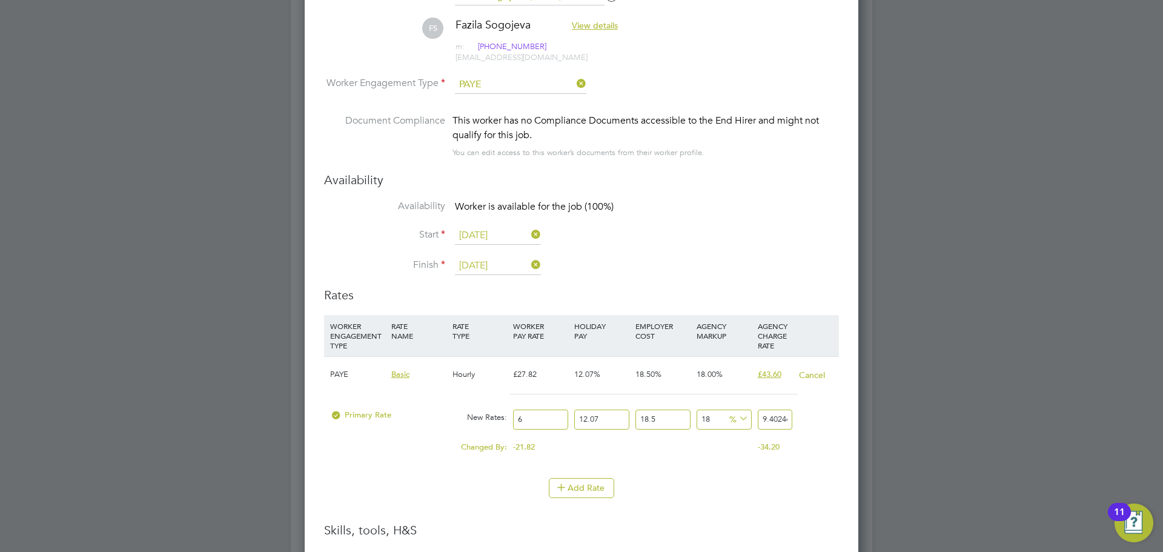
type input "97.15863822"
type input "62.5"
type input "97.942175625"
type input "62.50"
click at [817, 479] on div "Add Rate" at bounding box center [581, 487] width 515 height 19
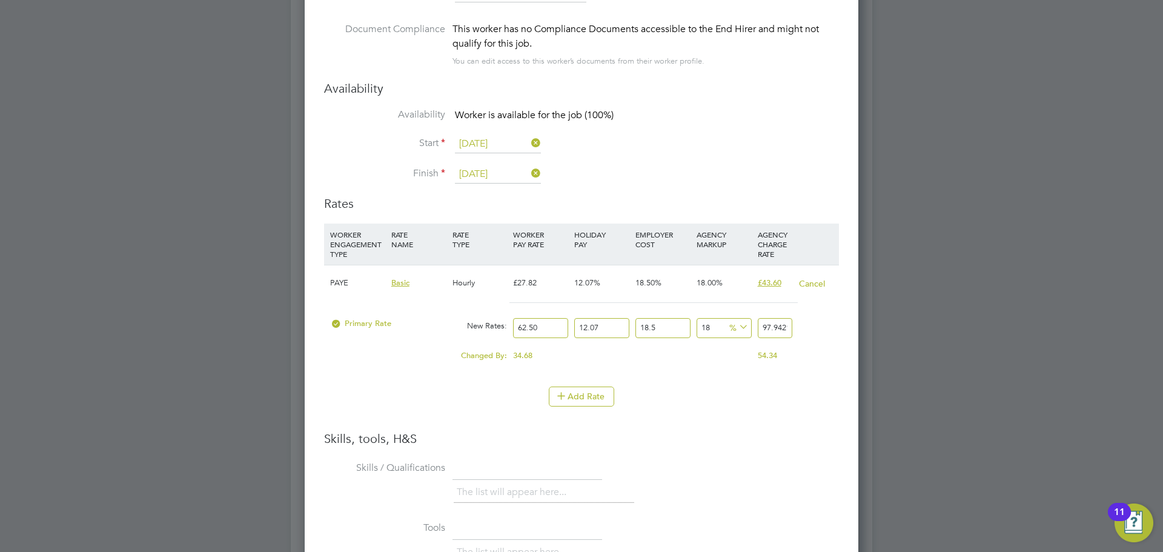
scroll to position [1817, 0]
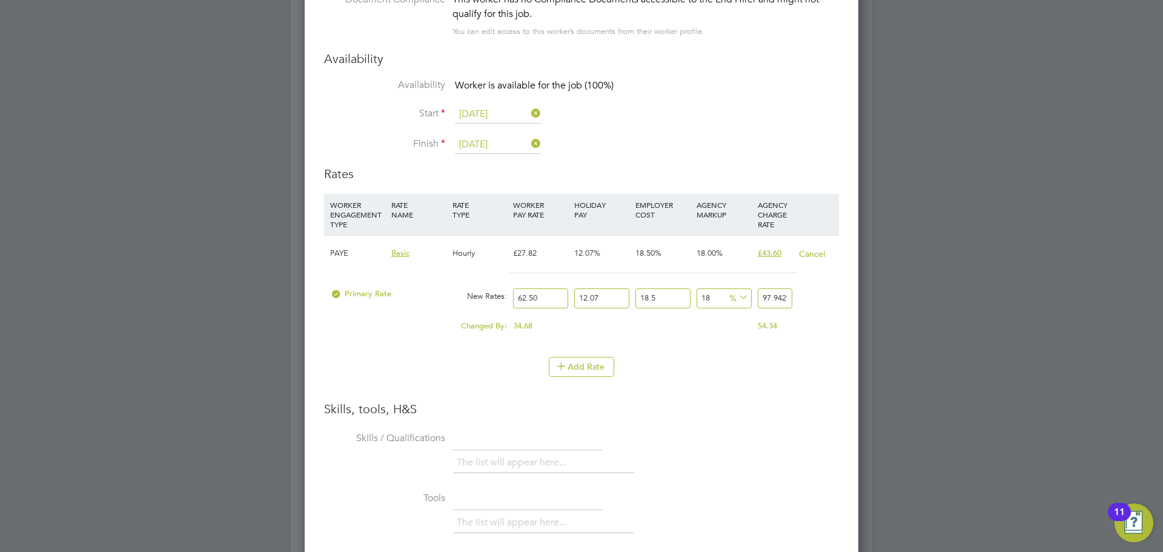
click at [809, 380] on li "Add Rate" at bounding box center [581, 372] width 515 height 31
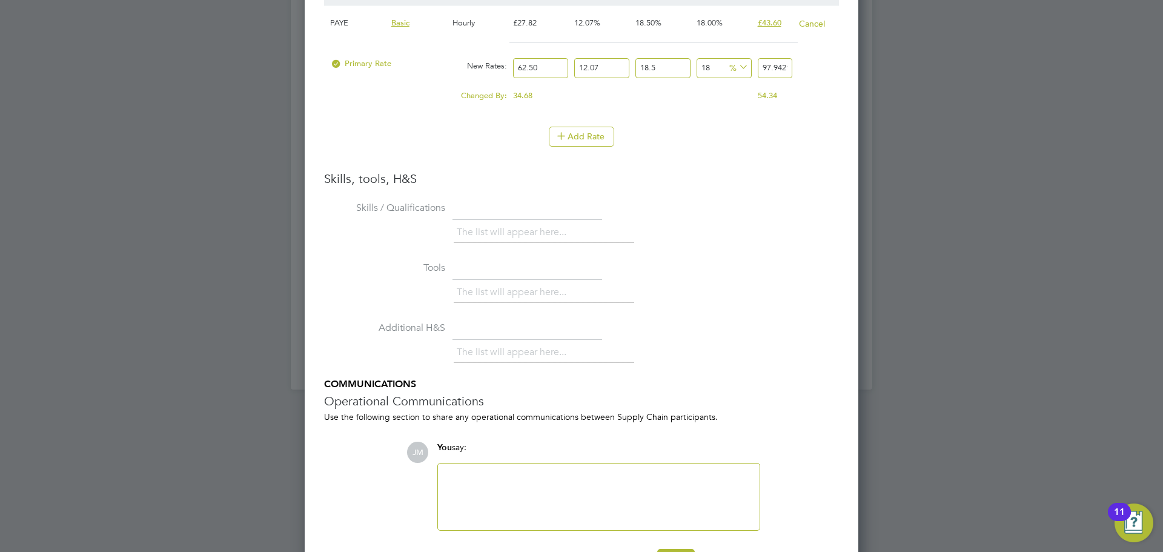
scroll to position [2087, 0]
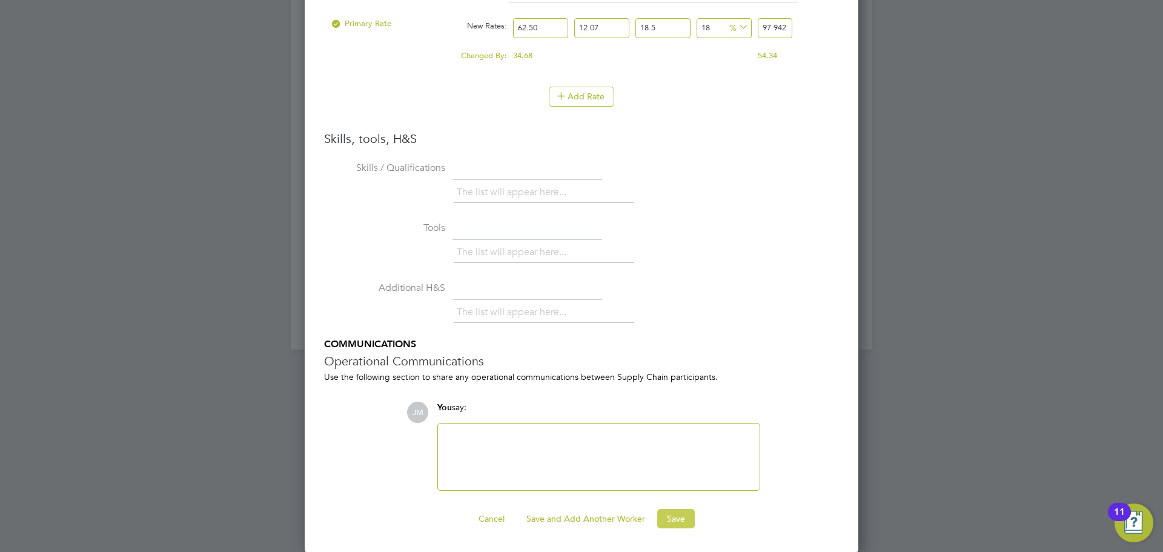
click at [671, 523] on button "Save" at bounding box center [676, 518] width 38 height 19
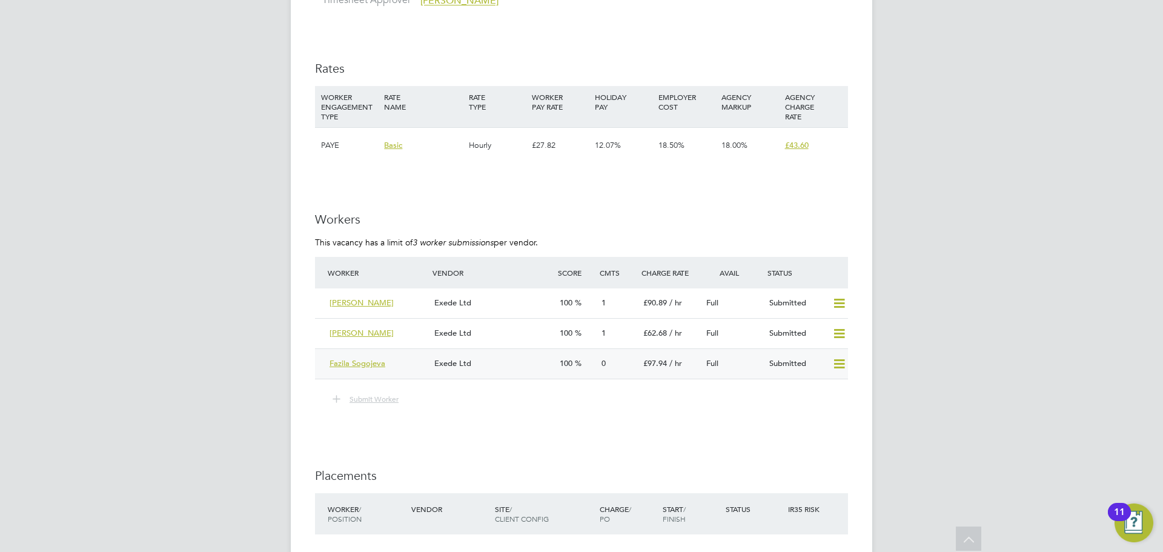
click at [389, 354] on div "Fazila Sogojeva" at bounding box center [377, 364] width 105 height 20
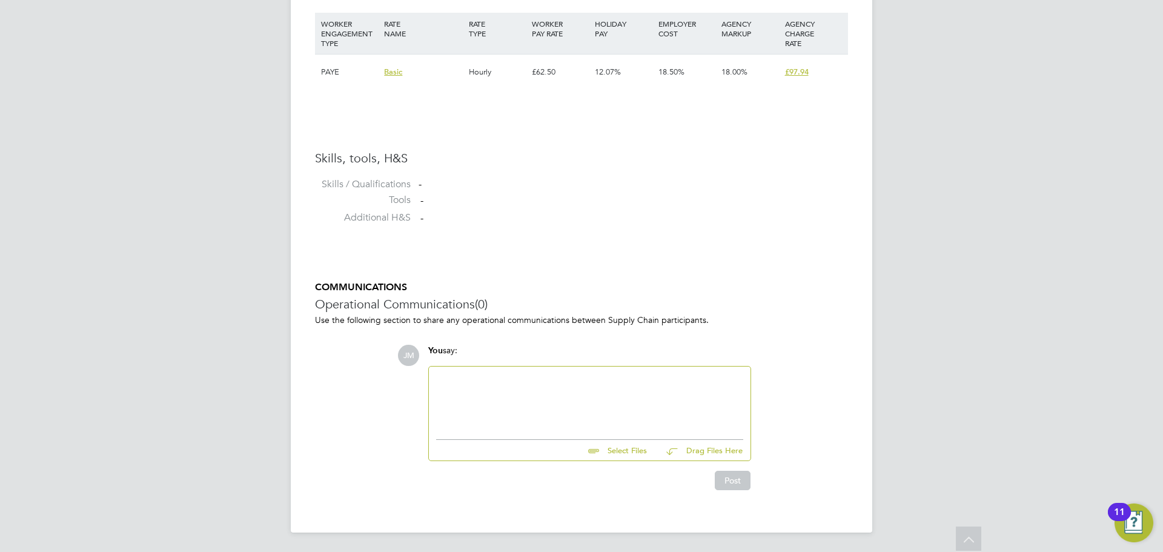
click at [659, 381] on div at bounding box center [589, 400] width 307 height 52
paste div
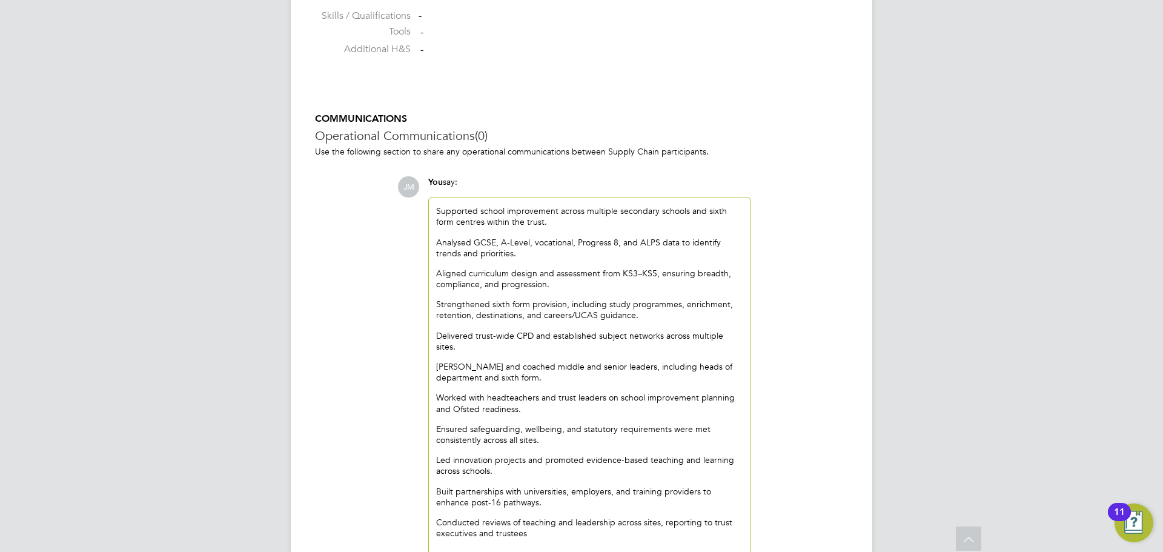
scroll to position [1010, 0]
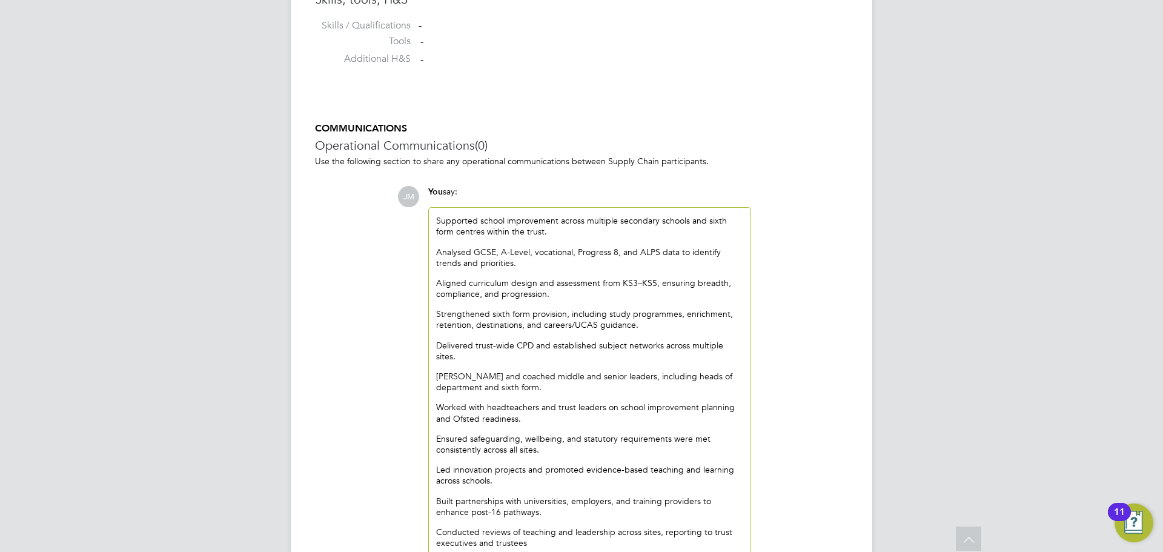
click at [435, 214] on div "Supported school improvement across multiple secondary schools and sixth form c…" at bounding box center [590, 386] width 322 height 357
click at [435, 219] on div "Supported school improvement across multiple secondary schools and sixth form c…" at bounding box center [590, 386] width 322 height 357
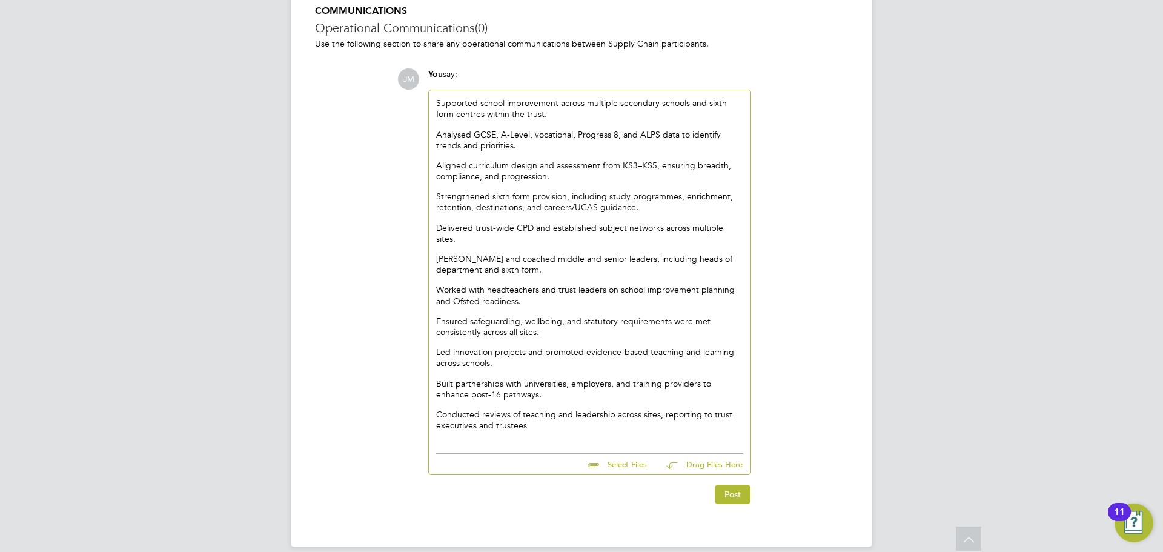
scroll to position [1131, 0]
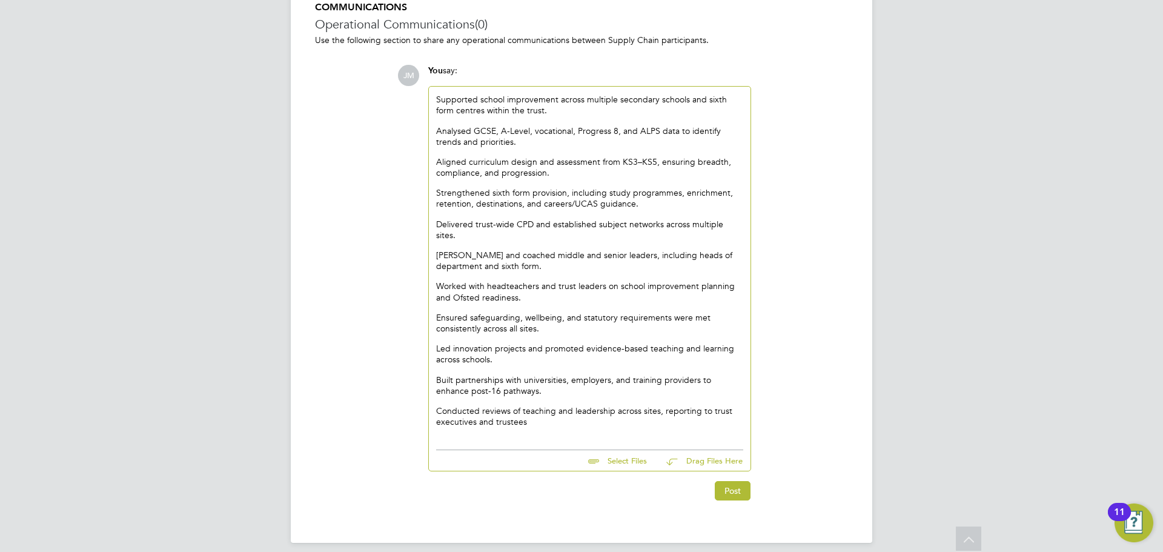
click at [546, 409] on p "Conducted reviews of teaching and leadership across sites, reporting to trust e…" at bounding box center [589, 416] width 307 height 22
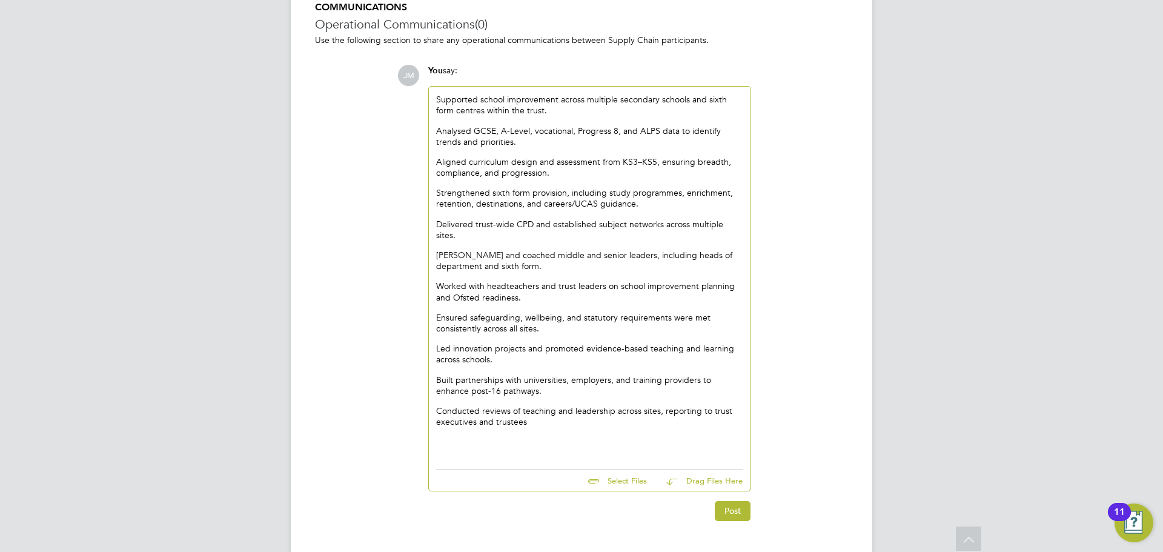
click at [460, 436] on p at bounding box center [589, 441] width 307 height 11
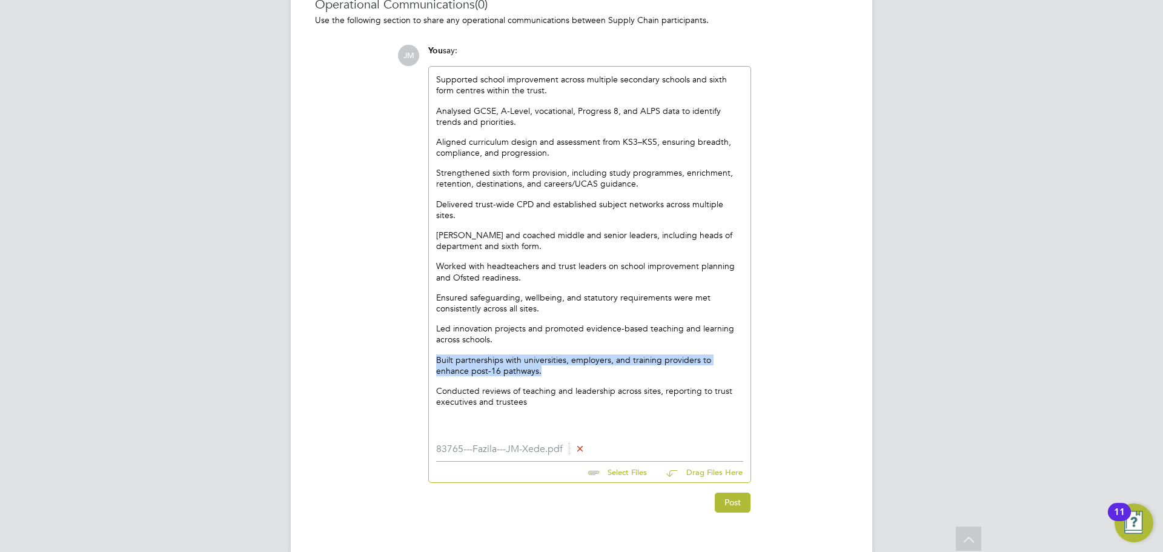
drag, startPoint x: 512, startPoint y: 364, endPoint x: 434, endPoint y: 348, distance: 80.3
click at [434, 348] on div "Supported school improvement across multiple secondary schools and sixth form c…" at bounding box center [590, 255] width 322 height 377
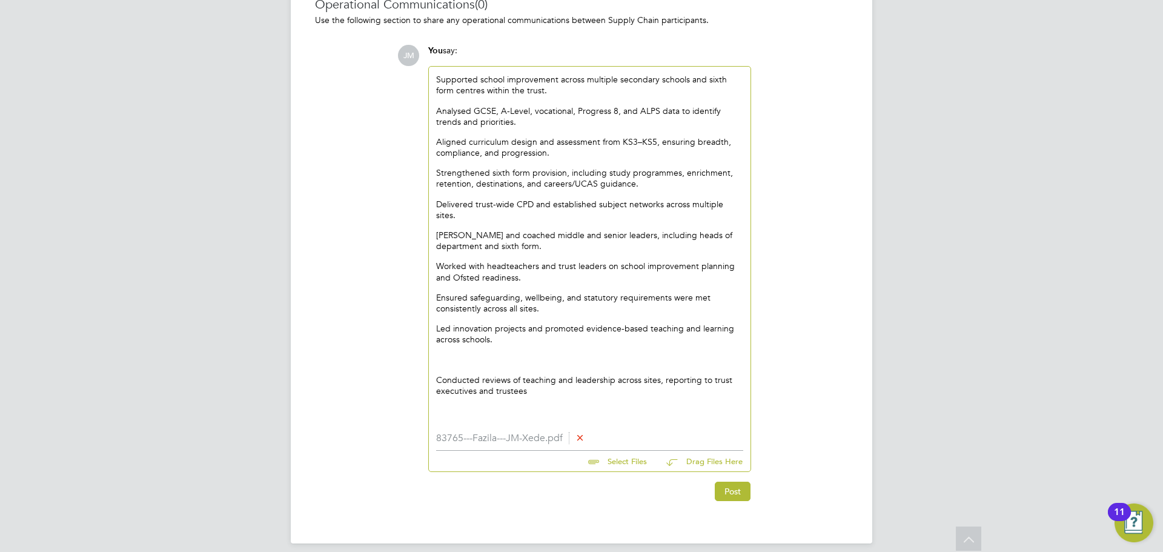
scroll to position [1131, 0]
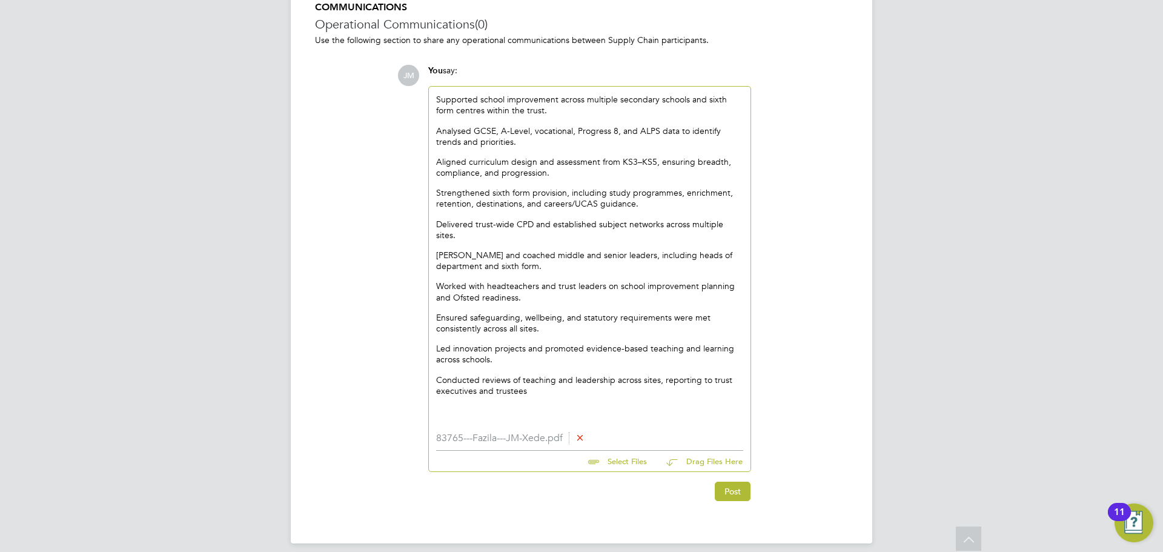
click at [550, 385] on p "Conducted reviews of teaching and leadership across sites, reporting to trust e…" at bounding box center [589, 385] width 307 height 22
click at [735, 482] on button "Post" at bounding box center [733, 491] width 36 height 19
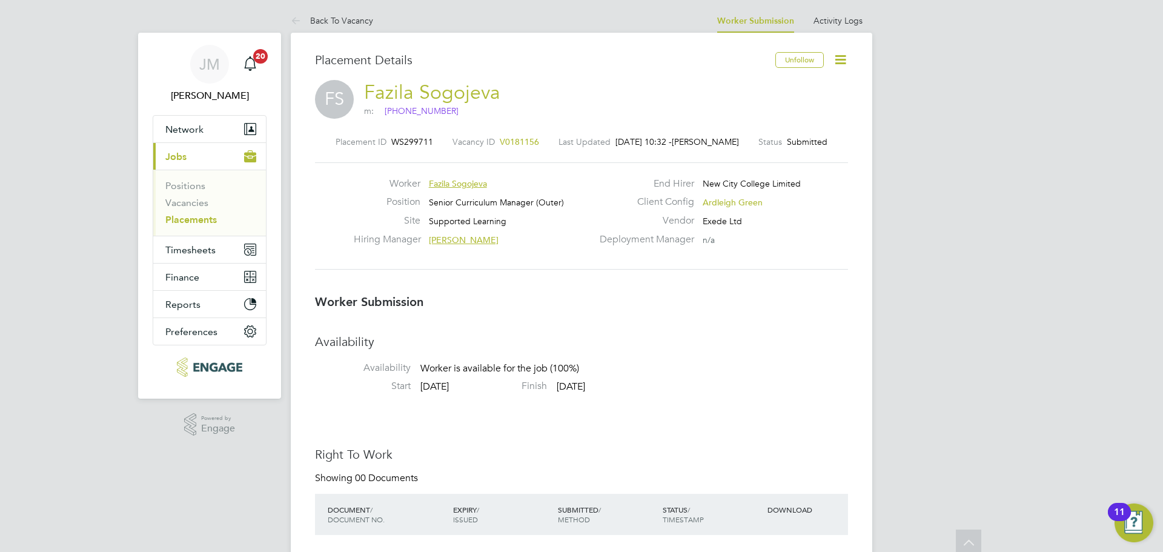
scroll to position [0, 0]
click at [196, 204] on link "Vacancies" at bounding box center [186, 204] width 43 height 12
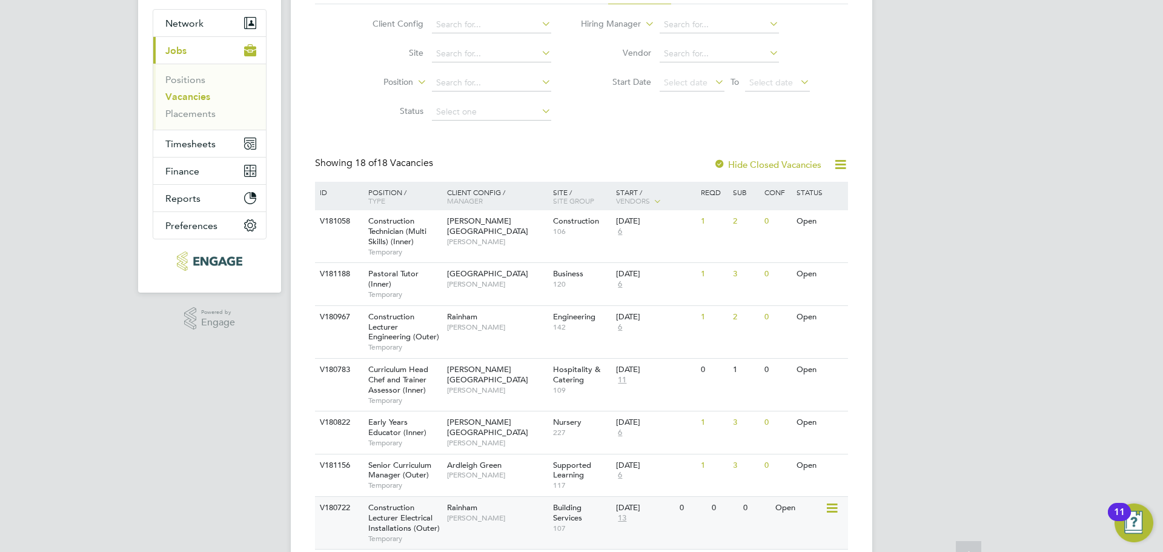
scroll to position [225, 0]
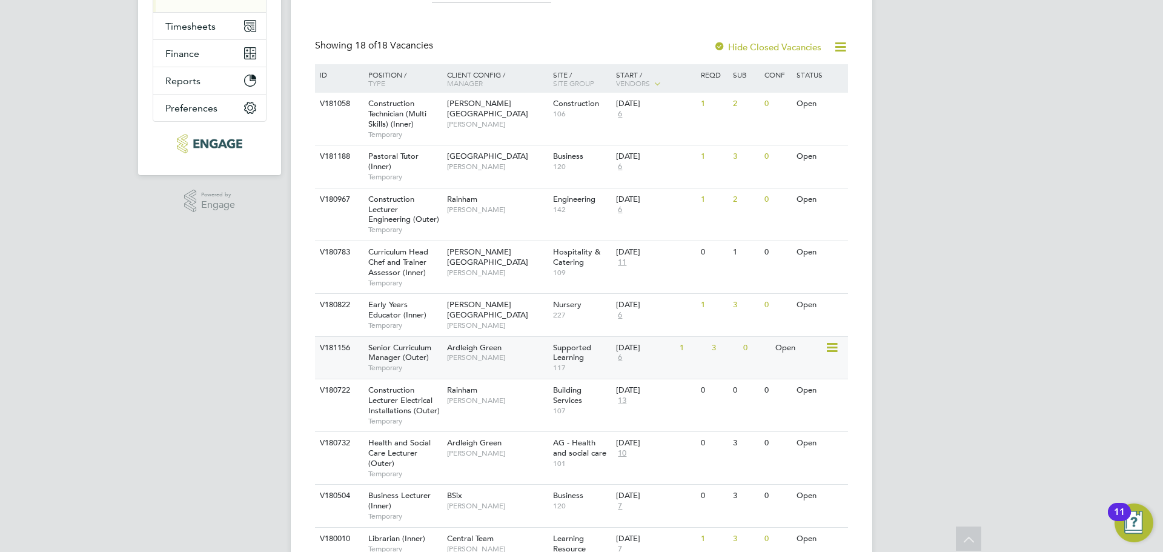
click at [519, 364] on div "Ardleigh Green Rachel Johnson" at bounding box center [497, 352] width 106 height 31
click at [480, 350] on span "Ardleigh Green" at bounding box center [474, 347] width 55 height 10
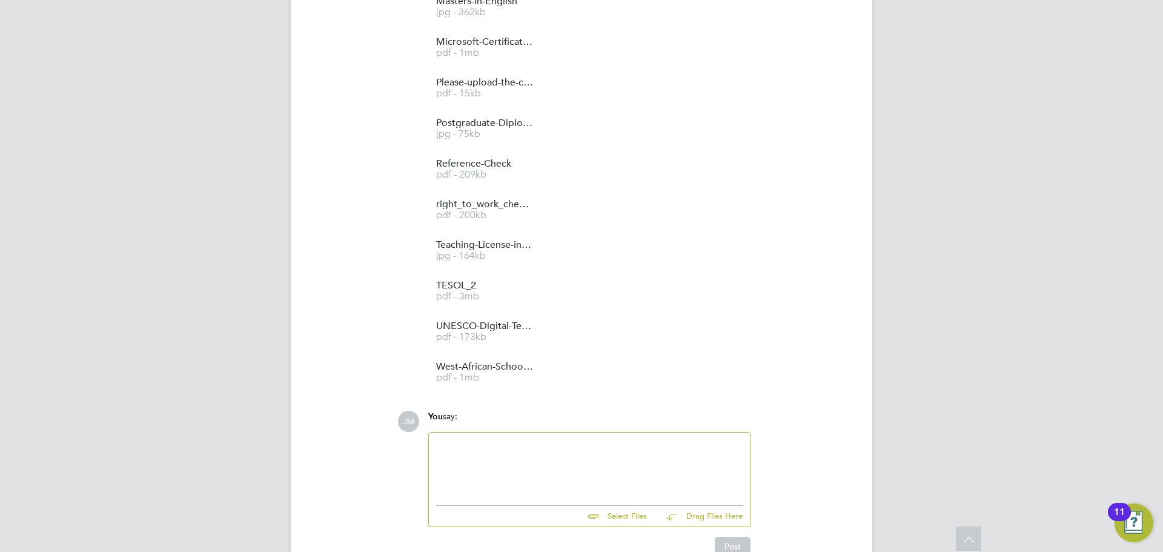
scroll to position [1618, 0]
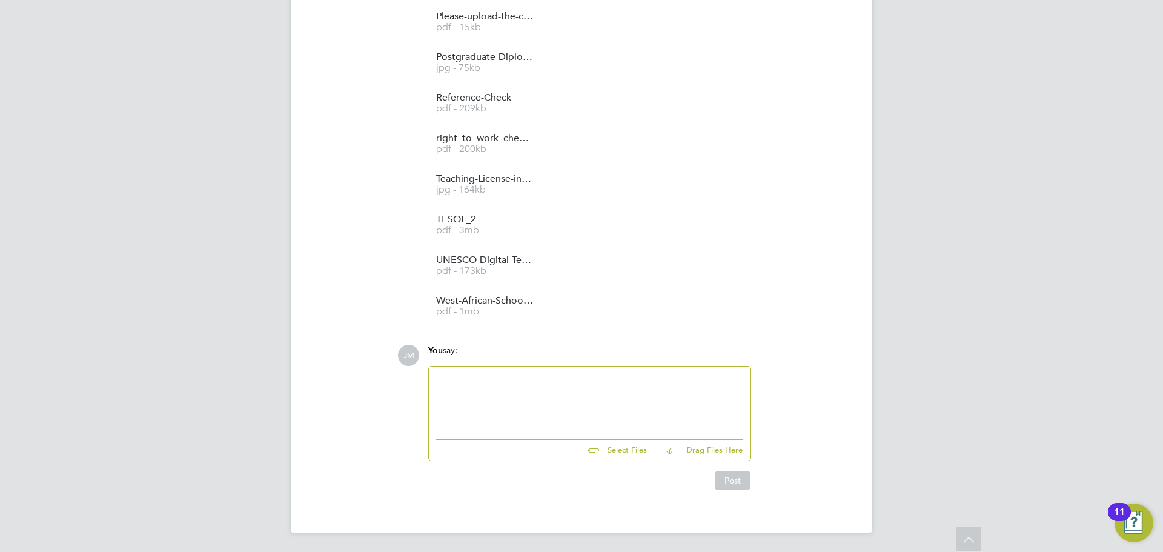
click at [534, 397] on div at bounding box center [589, 400] width 307 height 52
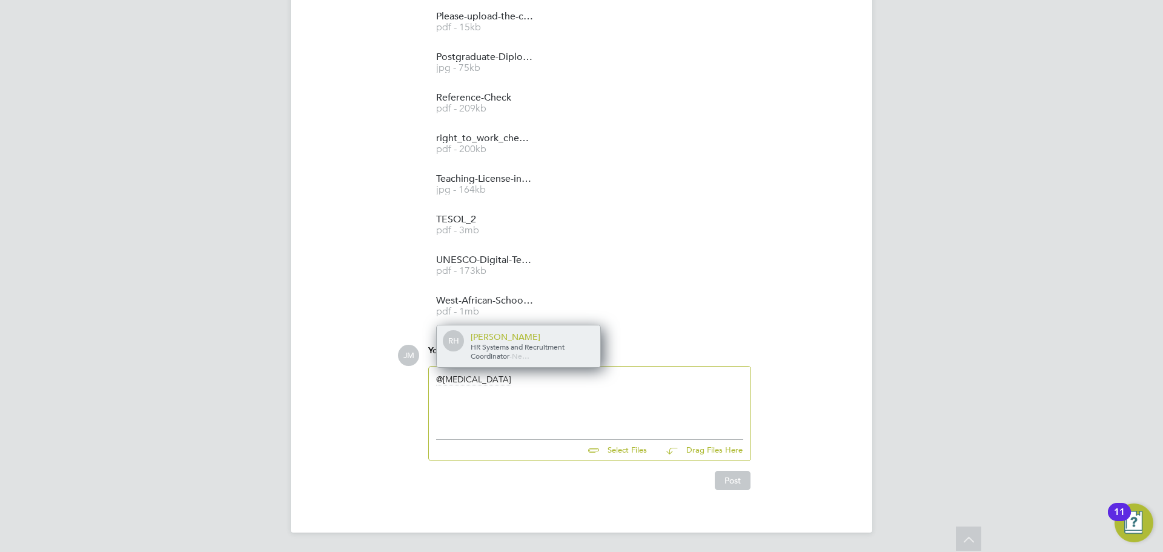
click at [510, 351] on div "HR Systems and Recruitment Coordinator - Ne…" at bounding box center [531, 351] width 121 height 19
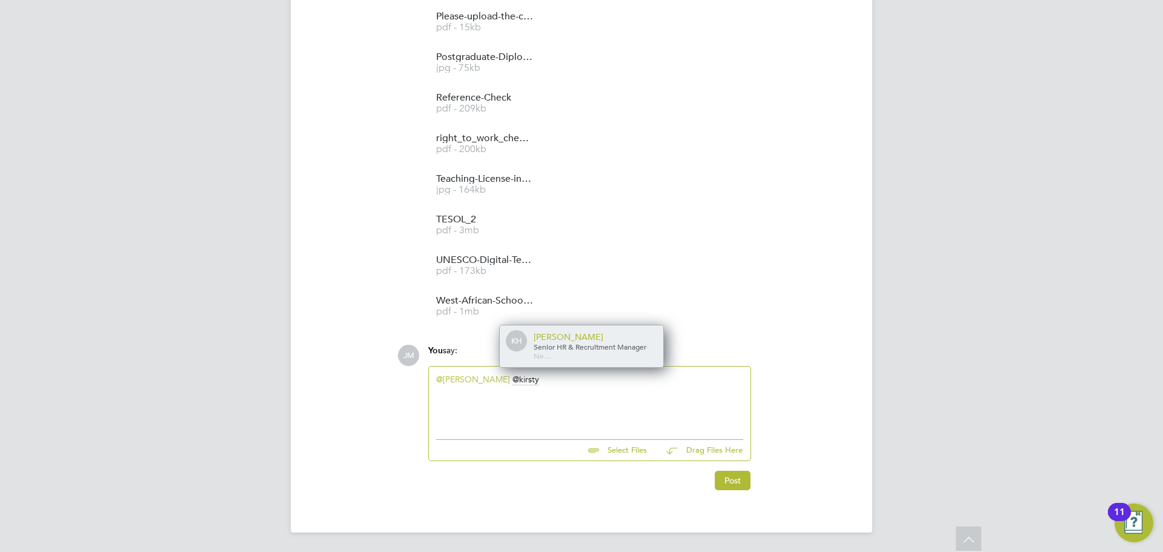
click at [549, 362] on div "KH Kirsty Hanmore Senior HR & Recruitment Manager - Ne…" at bounding box center [582, 346] width 164 height 42
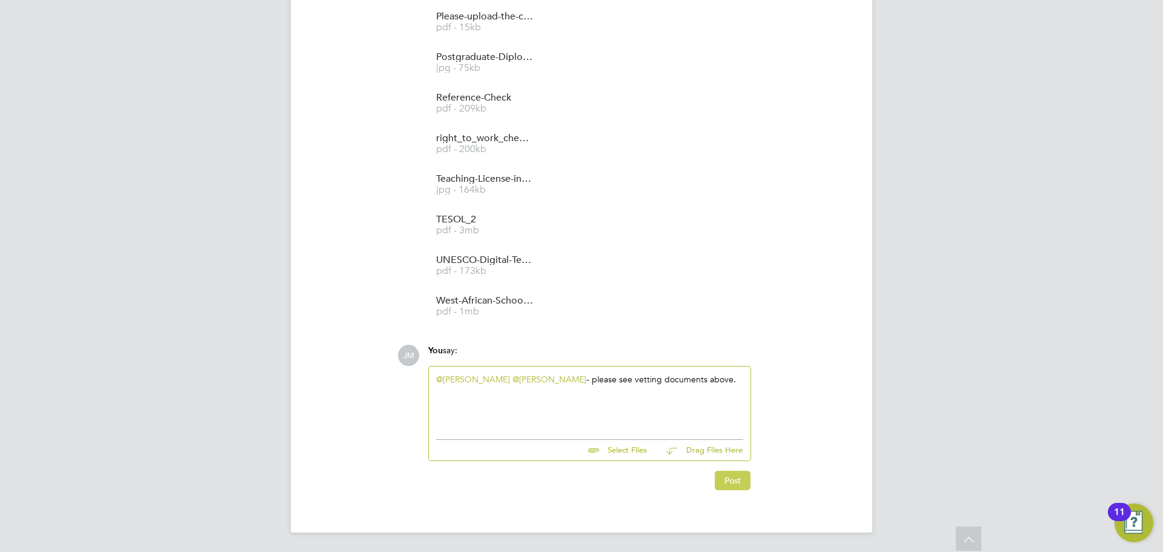
click at [737, 481] on button "Post" at bounding box center [733, 480] width 36 height 19
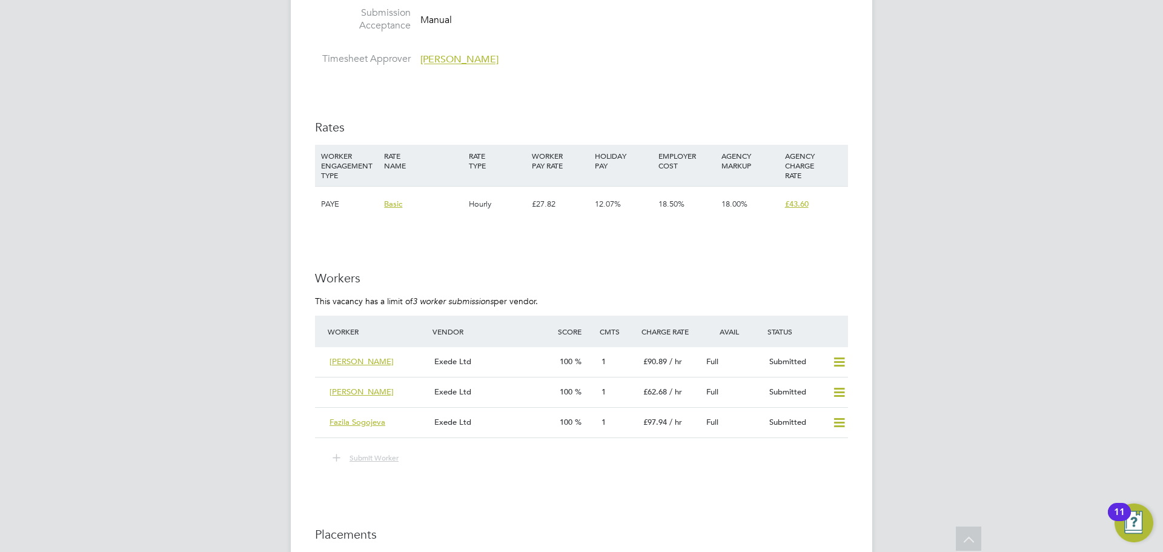
scroll to position [1635, 0]
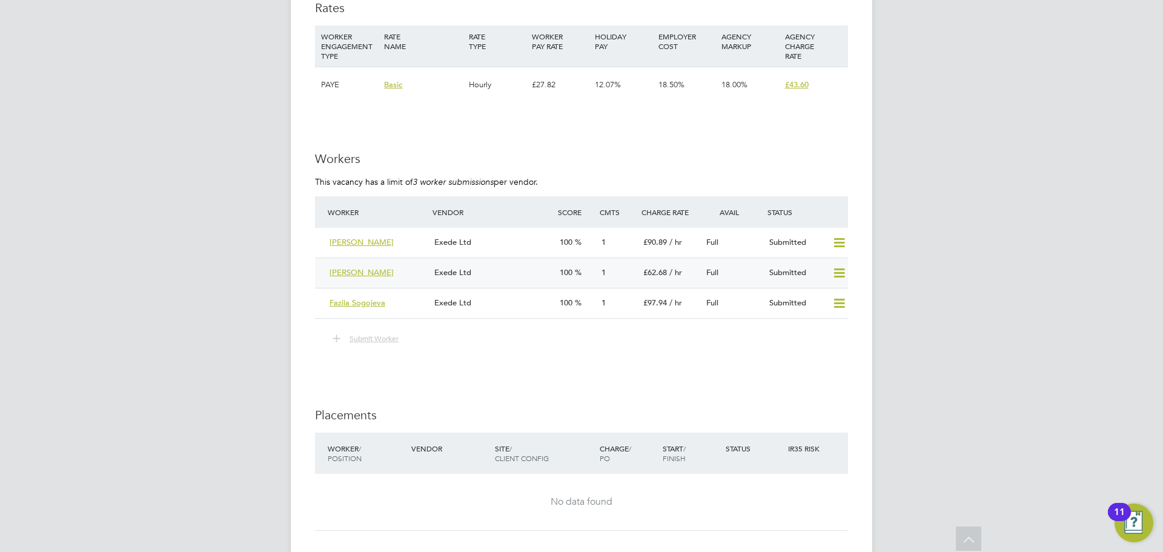
click at [369, 267] on span "Cheryl Kelley" at bounding box center [362, 272] width 64 height 10
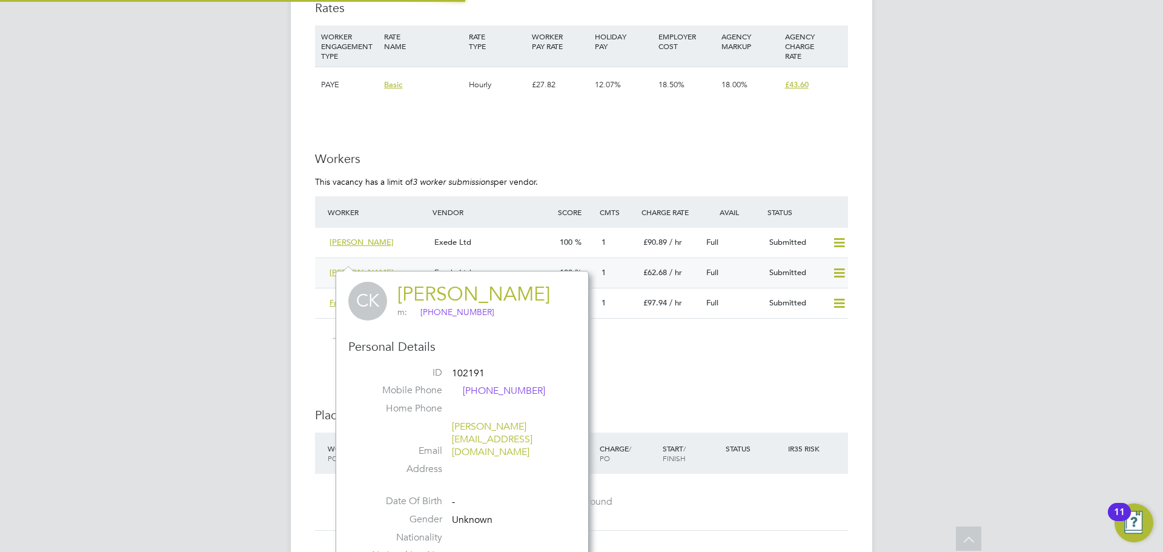
scroll to position [282, 253]
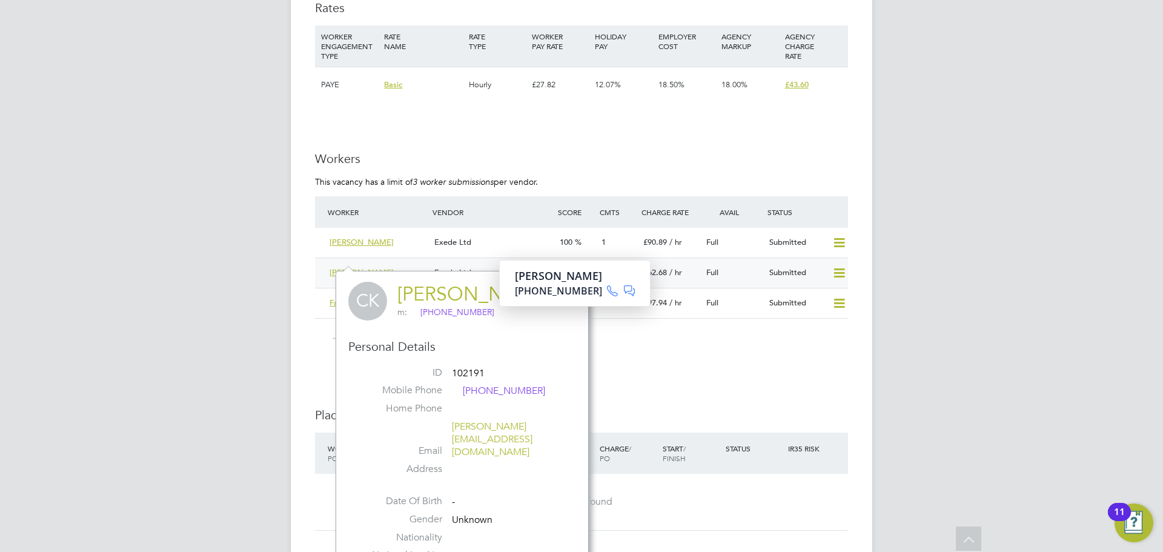
click at [409, 263] on div "Cheryl Kelley" at bounding box center [377, 273] width 105 height 20
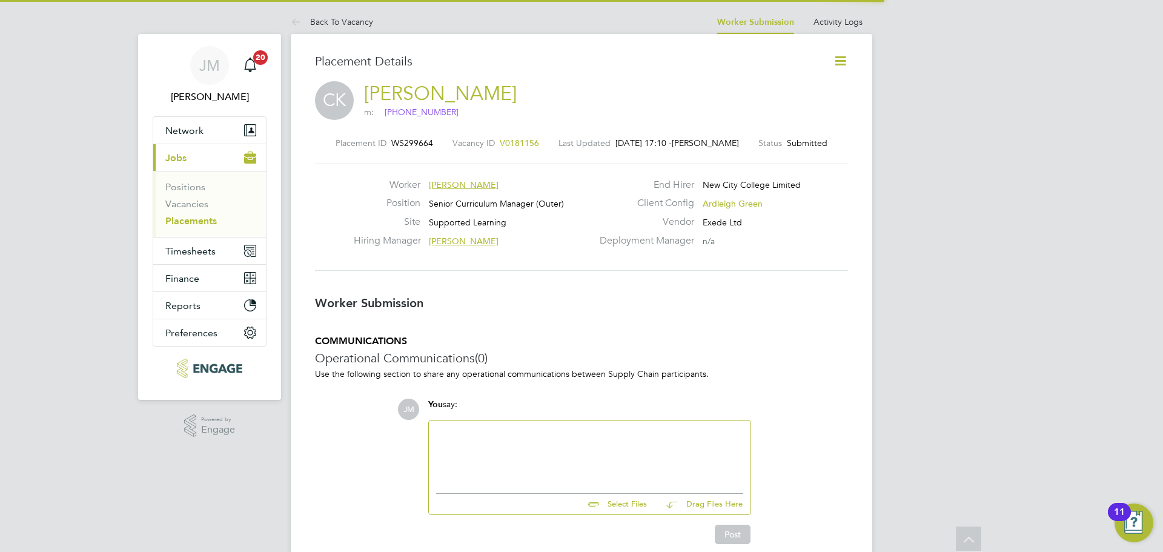
scroll to position [6, 6]
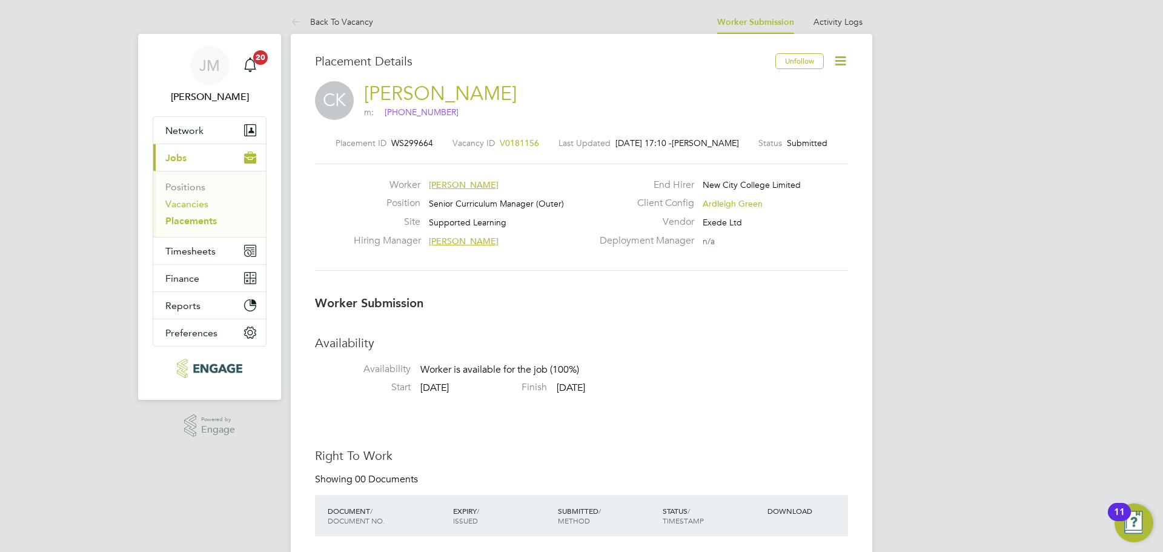
click at [193, 206] on link "Vacancies" at bounding box center [186, 204] width 43 height 12
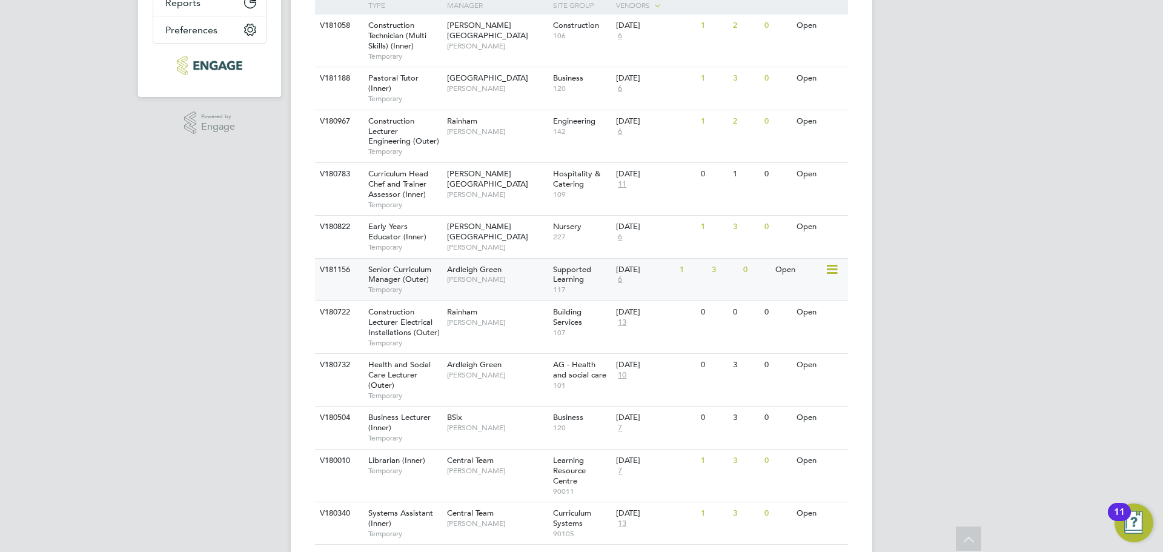
click at [491, 279] on span "Rachel Johnson" at bounding box center [497, 279] width 100 height 10
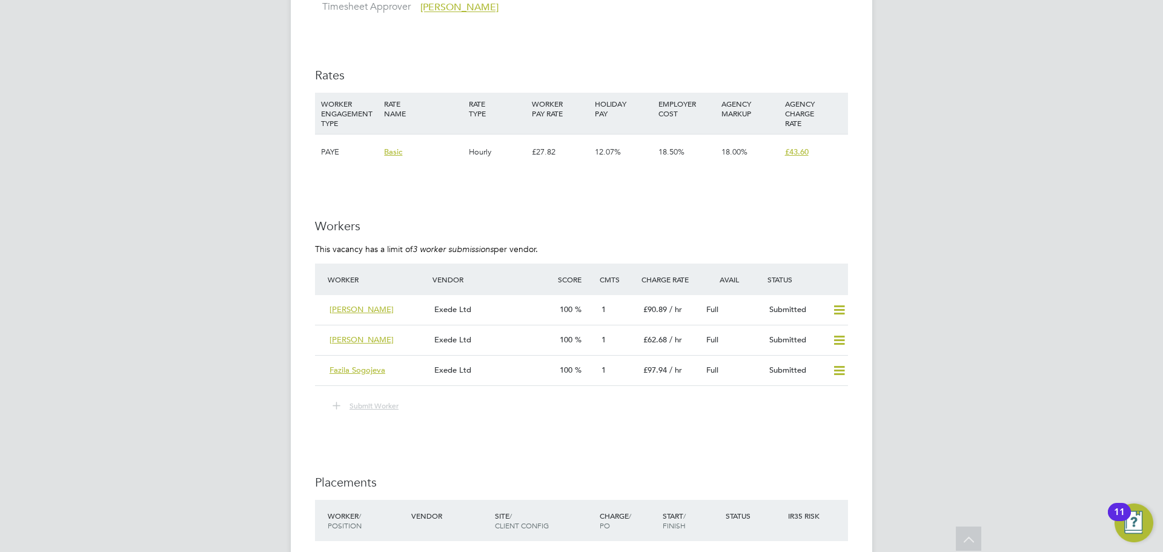
scroll to position [1575, 0]
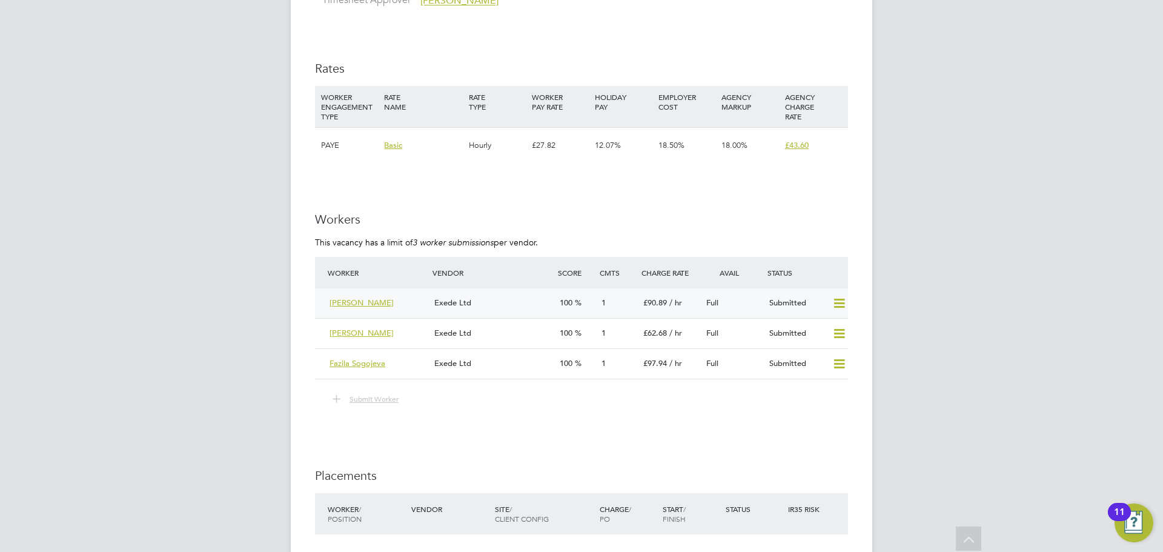
click at [352, 297] on span "[PERSON_NAME]" at bounding box center [362, 302] width 64 height 10
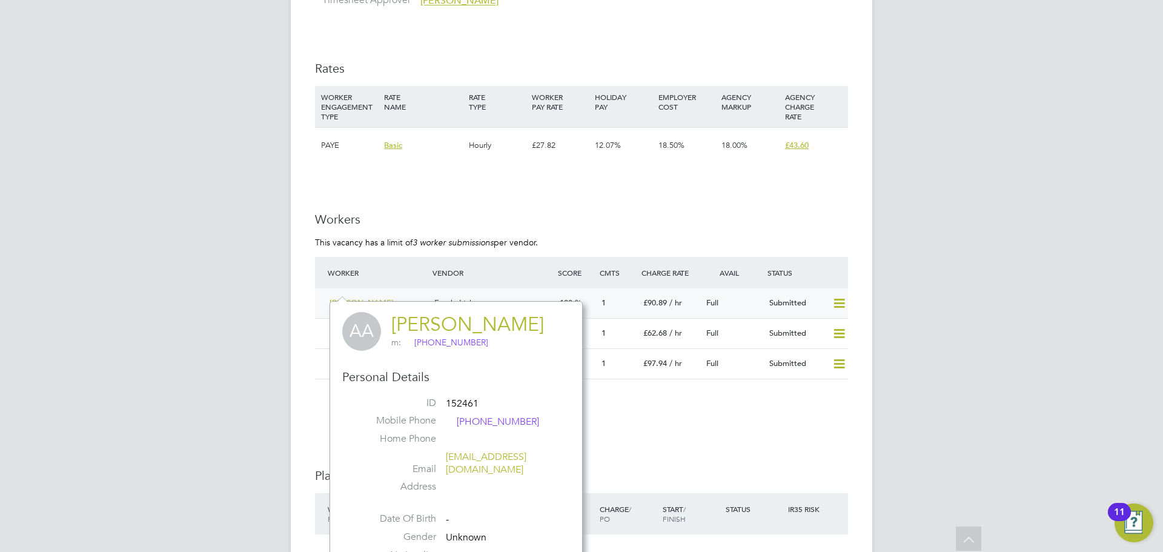
click at [397, 293] on div "[PERSON_NAME]" at bounding box center [377, 303] width 105 height 20
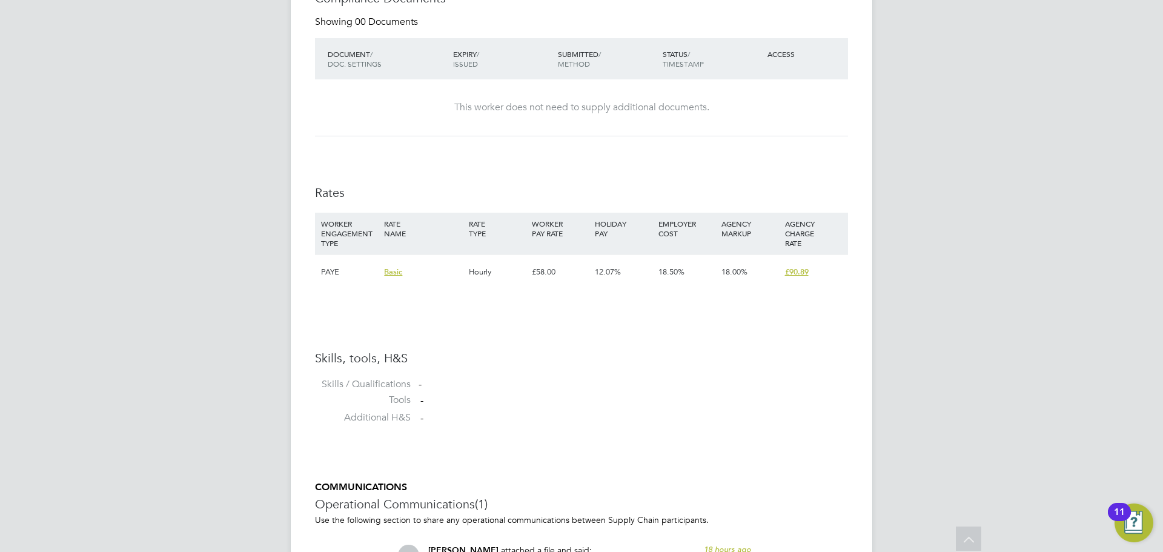
click at [543, 275] on div "£58.00" at bounding box center [560, 271] width 63 height 35
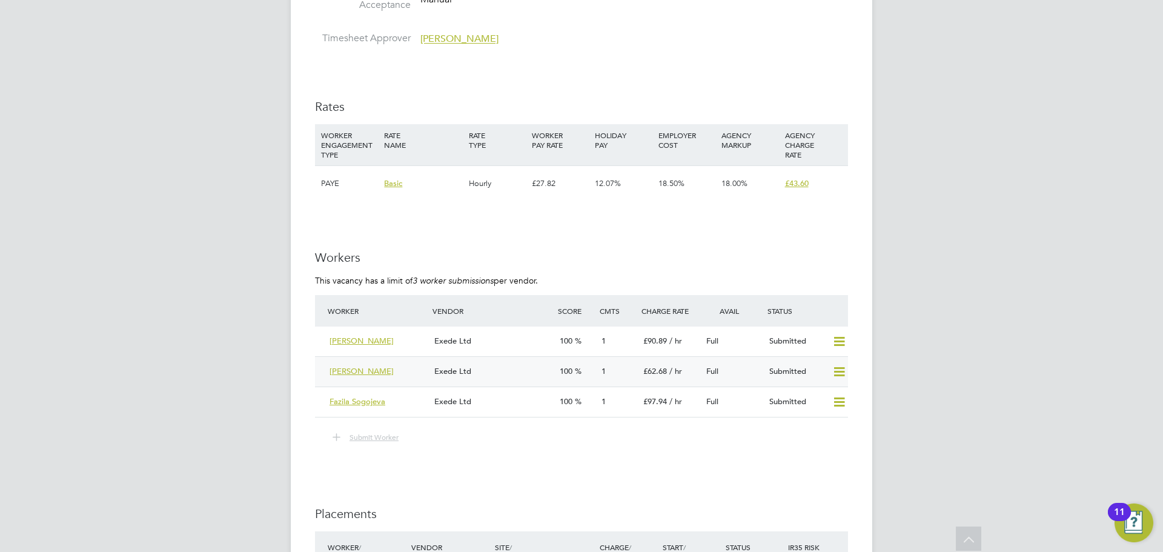
scroll to position [1696, 0]
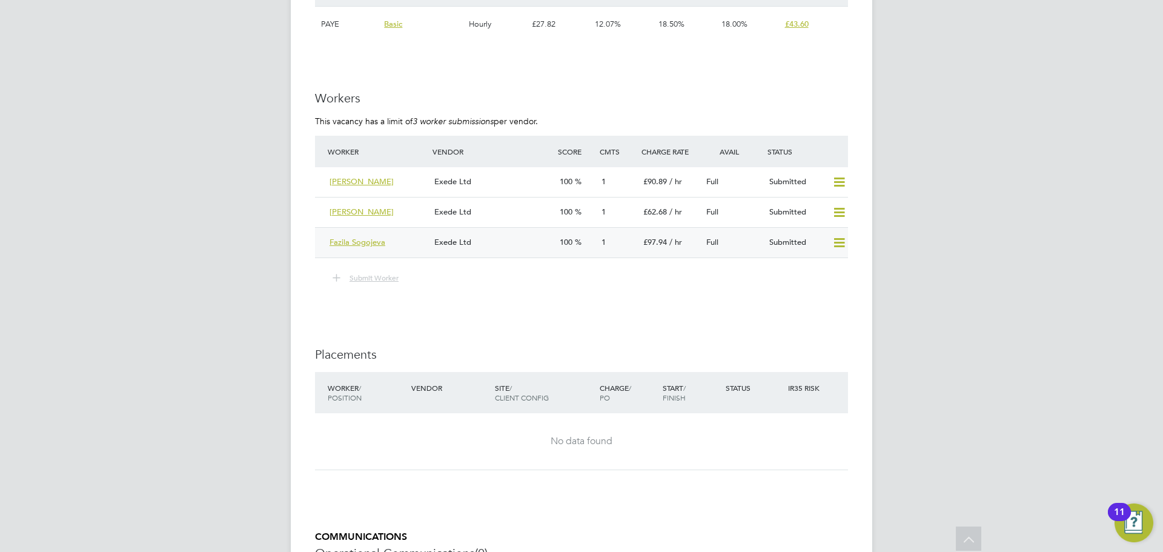
click at [412, 236] on div "Fazila Sogojeva" at bounding box center [377, 243] width 105 height 20
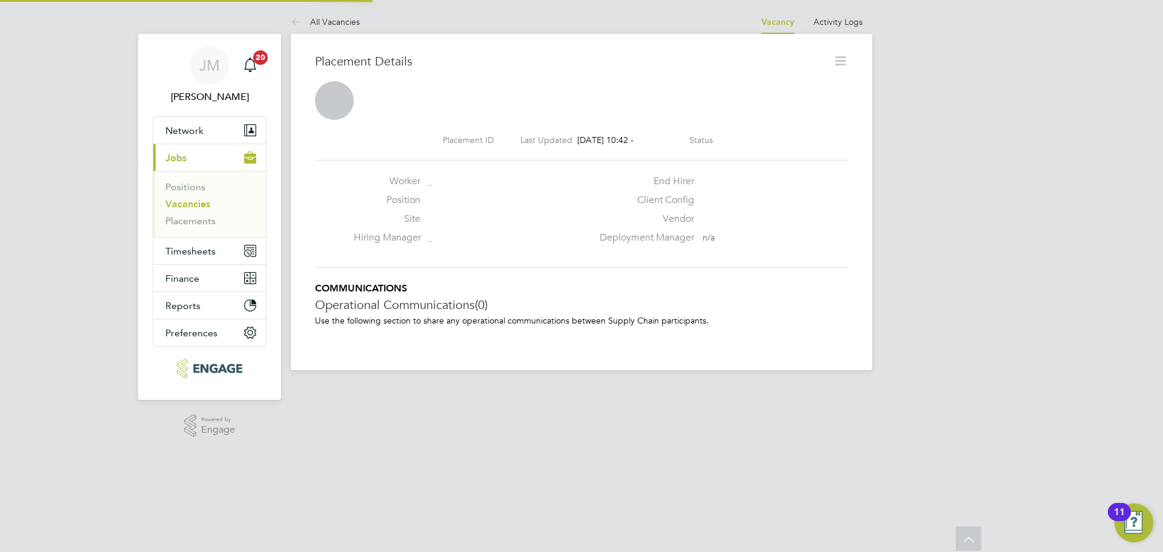
scroll to position [6, 6]
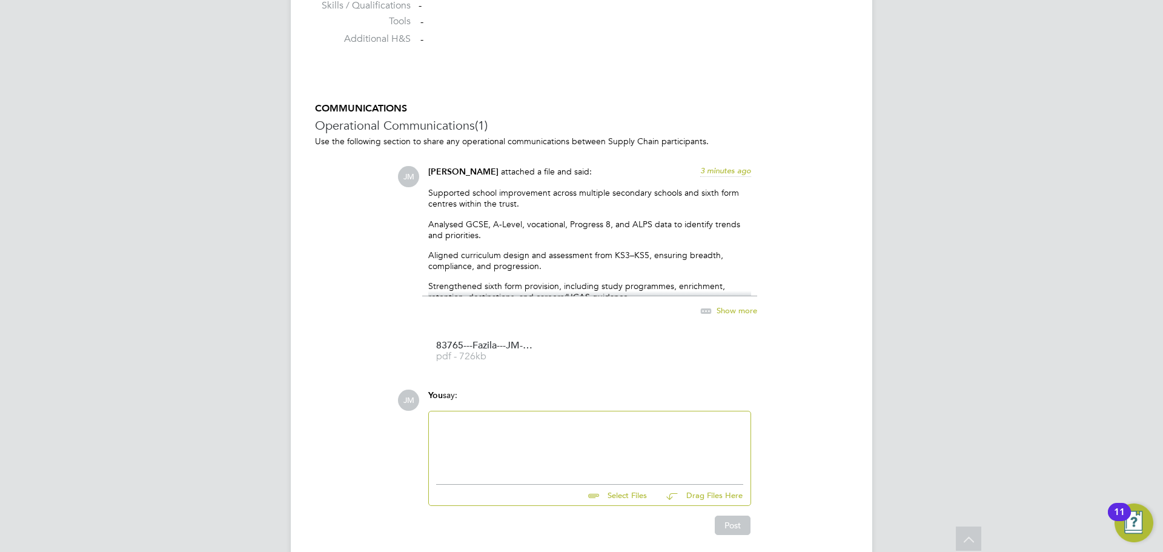
click at [506, 435] on div at bounding box center [589, 445] width 307 height 52
click at [544, 424] on div "Can be onsite 3 days a week, unless this role became long term and then [PERSON…" at bounding box center [589, 445] width 307 height 52
click at [729, 523] on button "Post" at bounding box center [733, 524] width 36 height 19
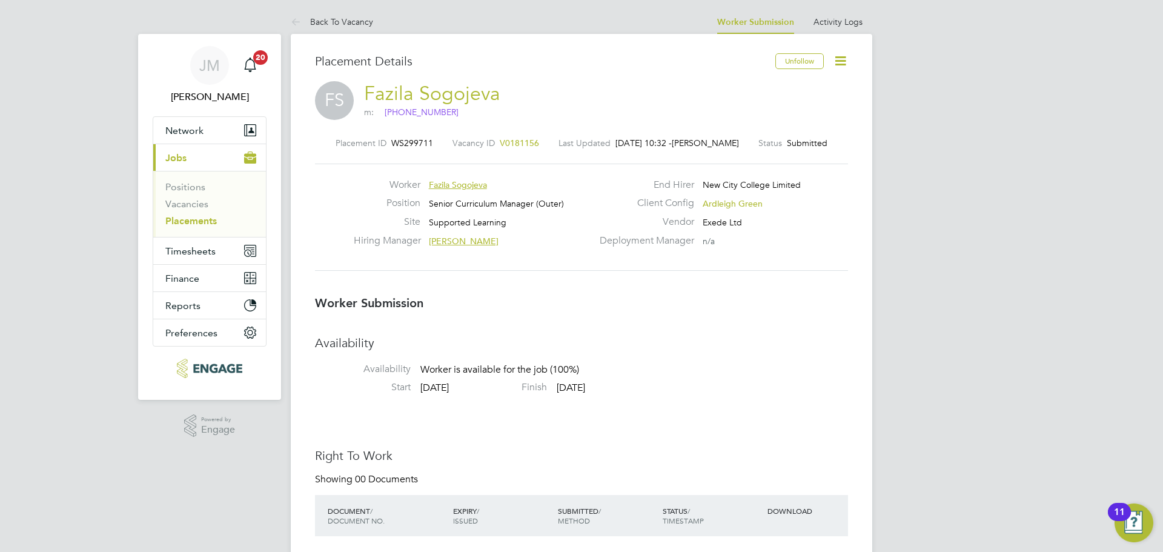
click at [442, 97] on link "Fazila Sogojeva" at bounding box center [432, 94] width 136 height 24
